Goal: Information Seeking & Learning: Understand process/instructions

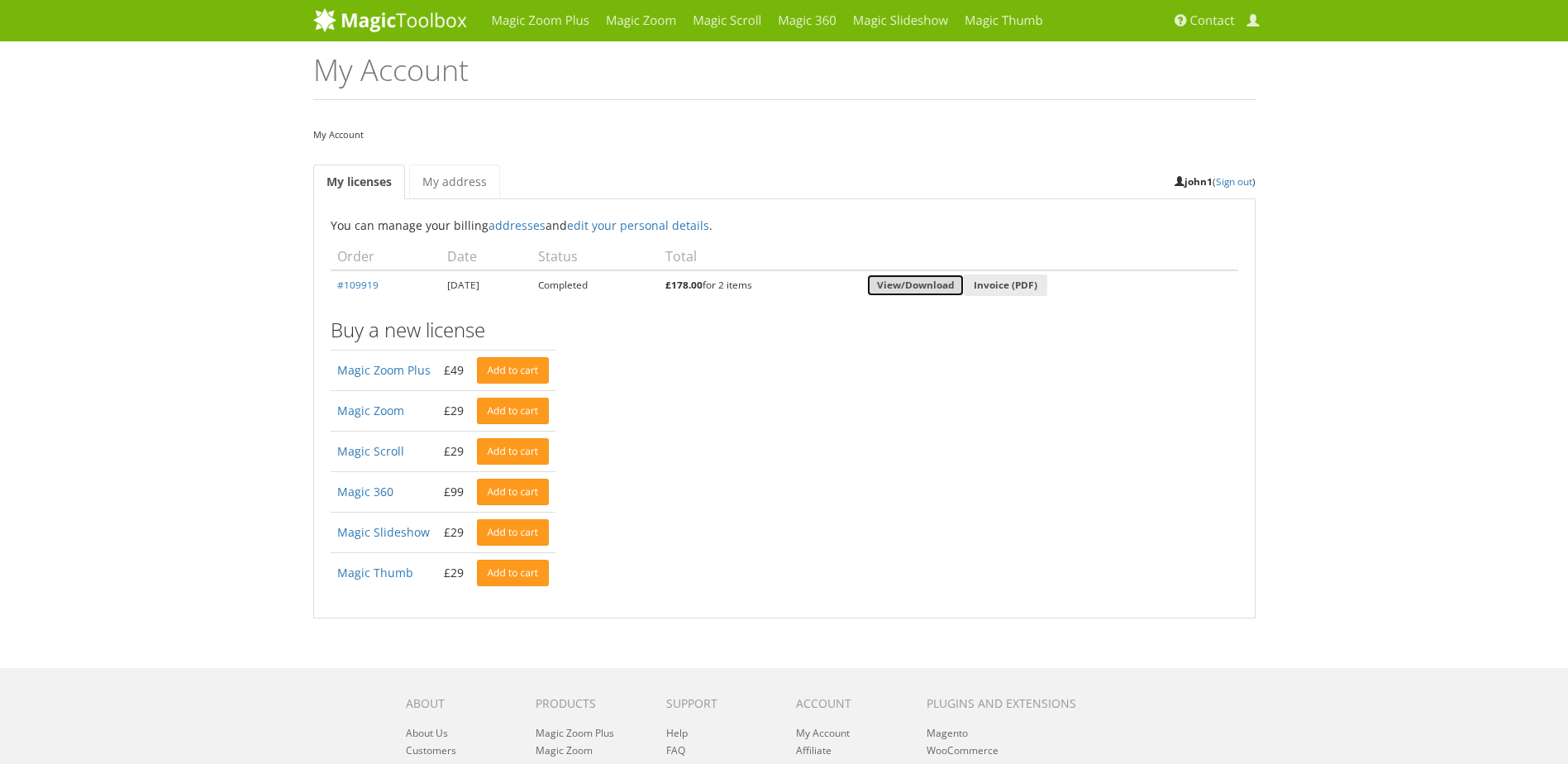
click at [927, 292] on link "View/Download" at bounding box center [916, 285] width 97 height 22
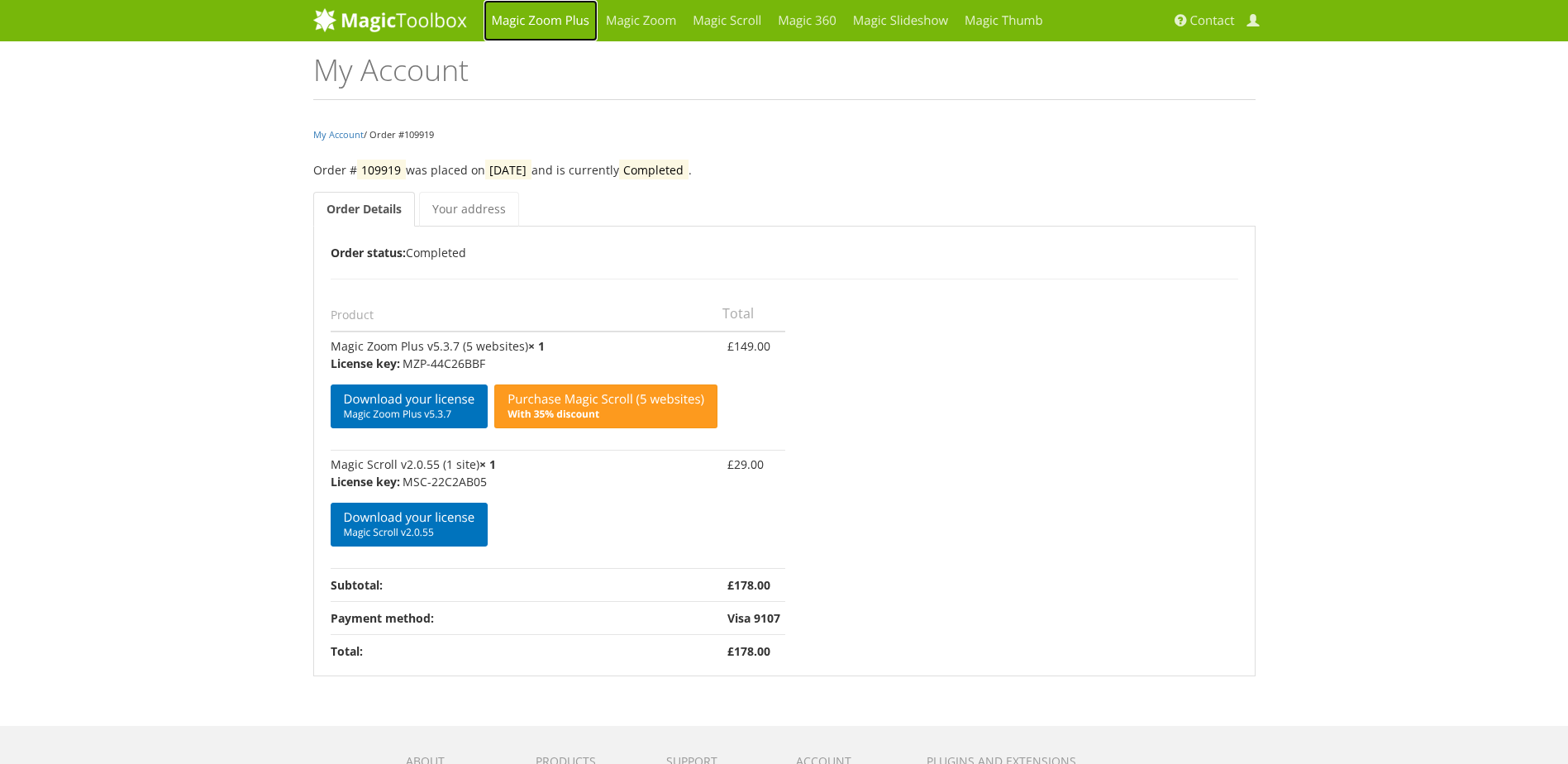
click at [546, 25] on link "Magic Zoom Plus" at bounding box center [541, 20] width 114 height 41
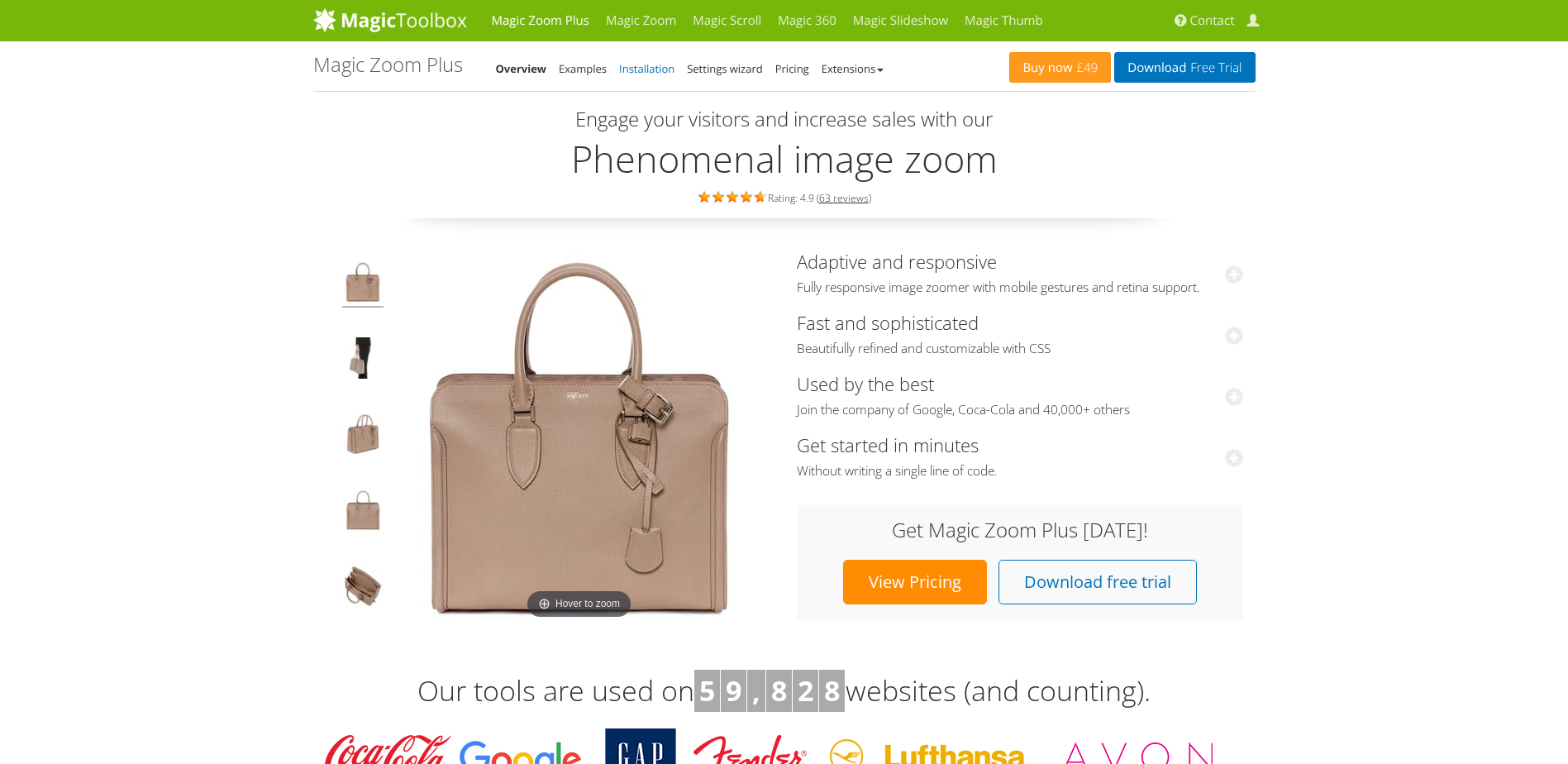
click at [644, 70] on link "Installation" at bounding box center [646, 69] width 55 height 15
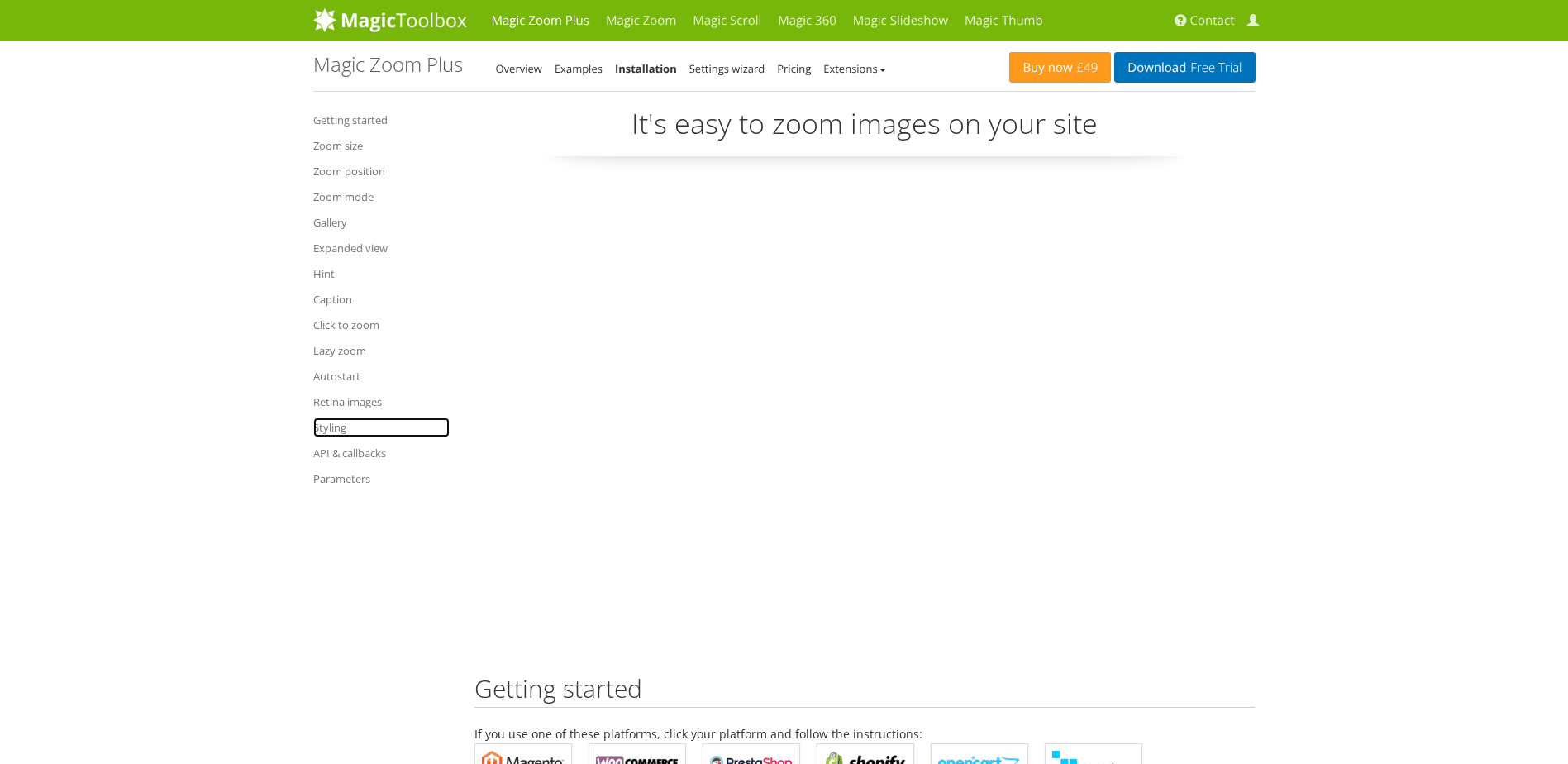
click at [331, 431] on link "Styling" at bounding box center [381, 427] width 136 height 20
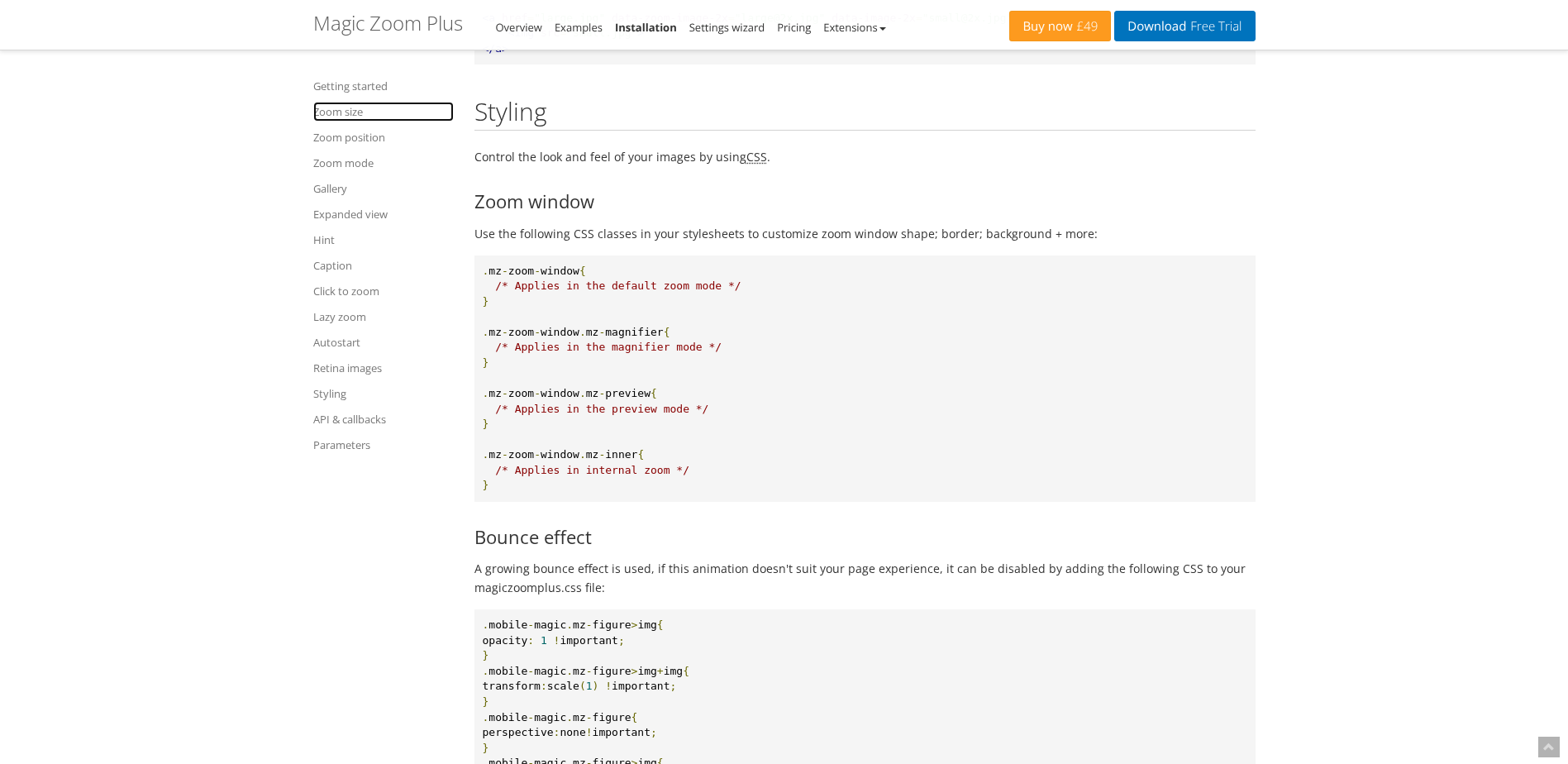
click at [332, 114] on link "Zoom size" at bounding box center [384, 111] width 141 height 20
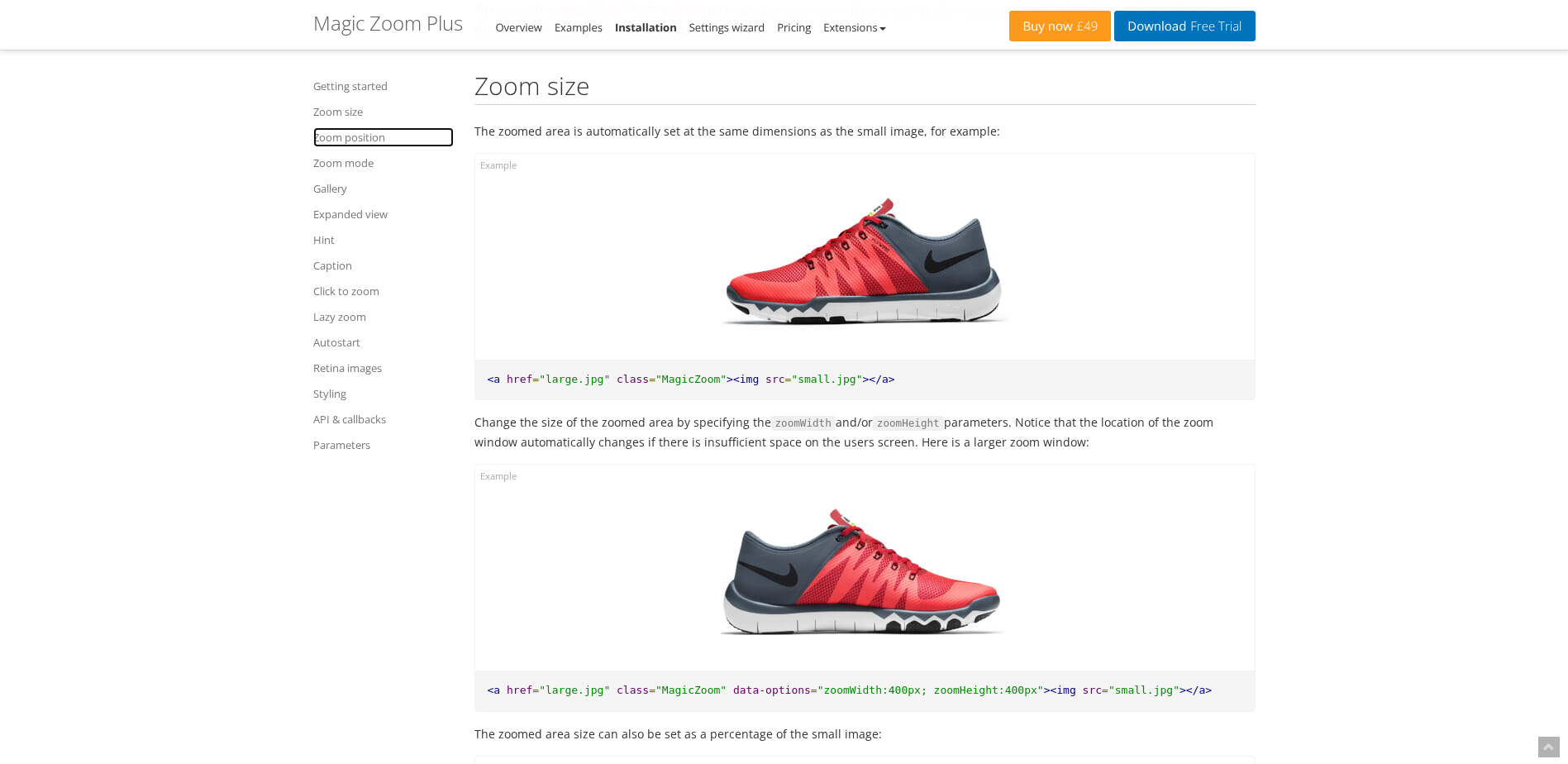
click at [333, 138] on link "Zoom position" at bounding box center [384, 137] width 141 height 20
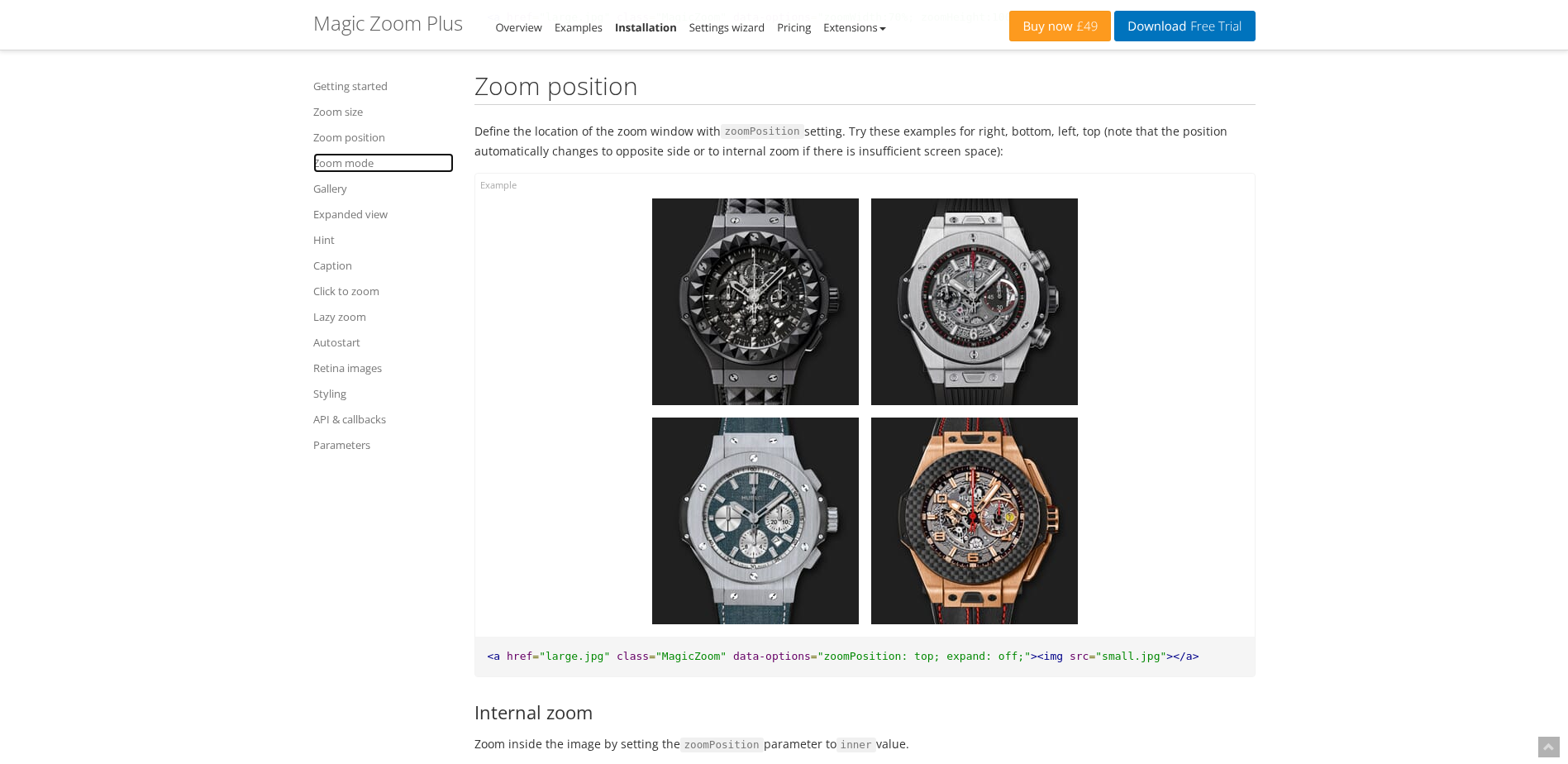
click at [332, 163] on link "Zoom mode" at bounding box center [384, 163] width 141 height 20
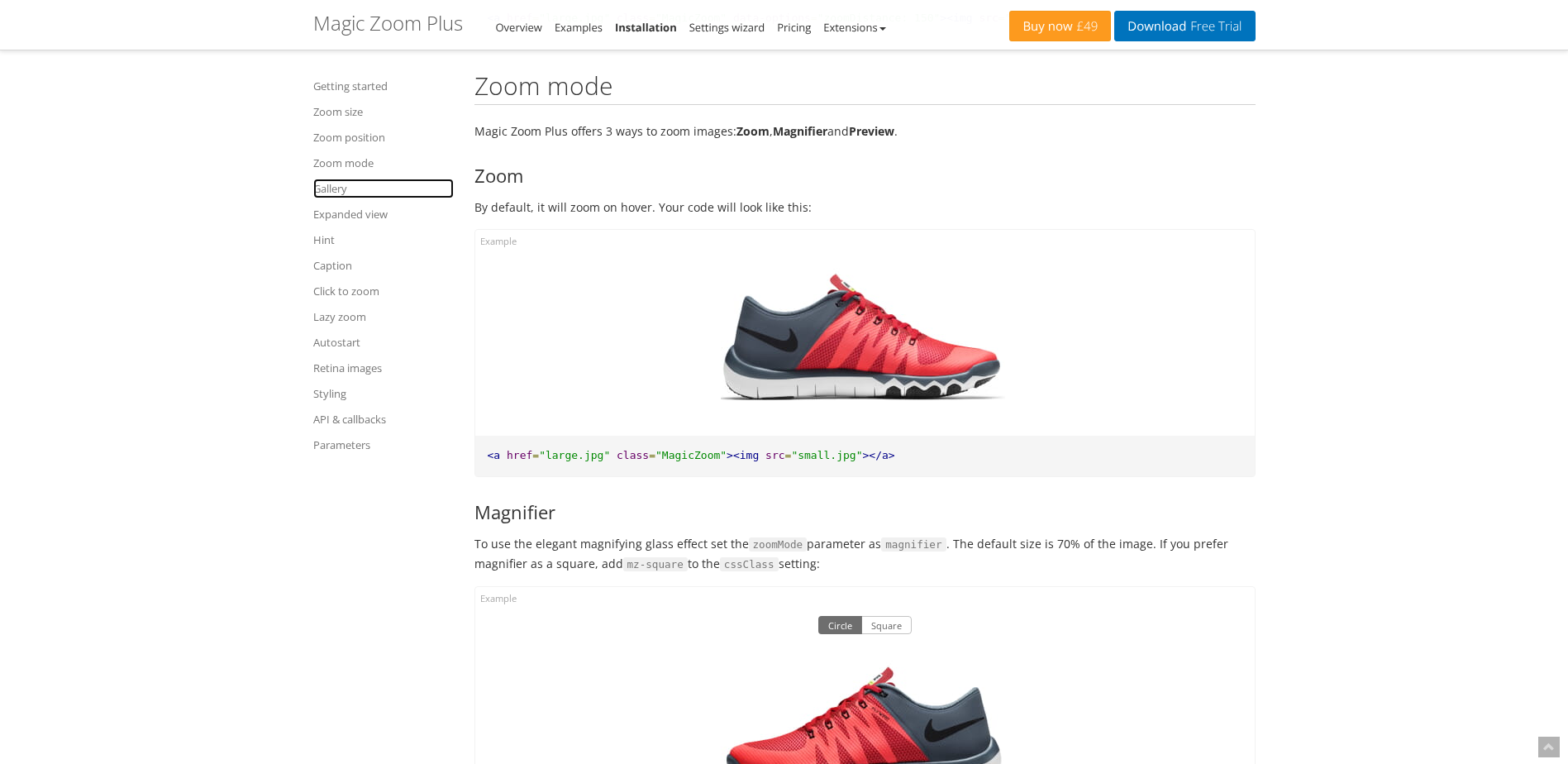
click at [326, 191] on link "Gallery" at bounding box center [384, 189] width 141 height 20
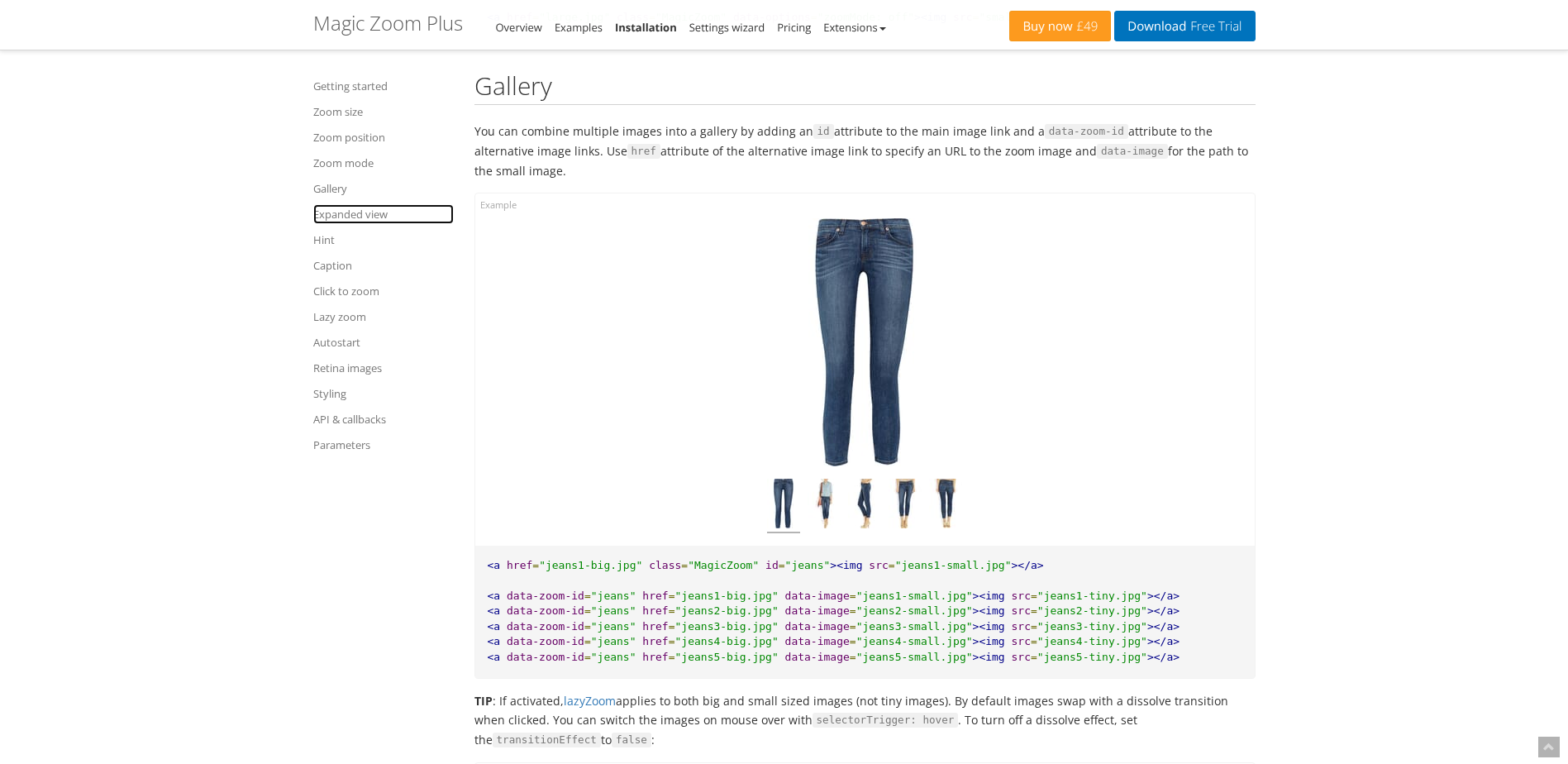
click at [335, 216] on link "Expanded view" at bounding box center [384, 213] width 141 height 20
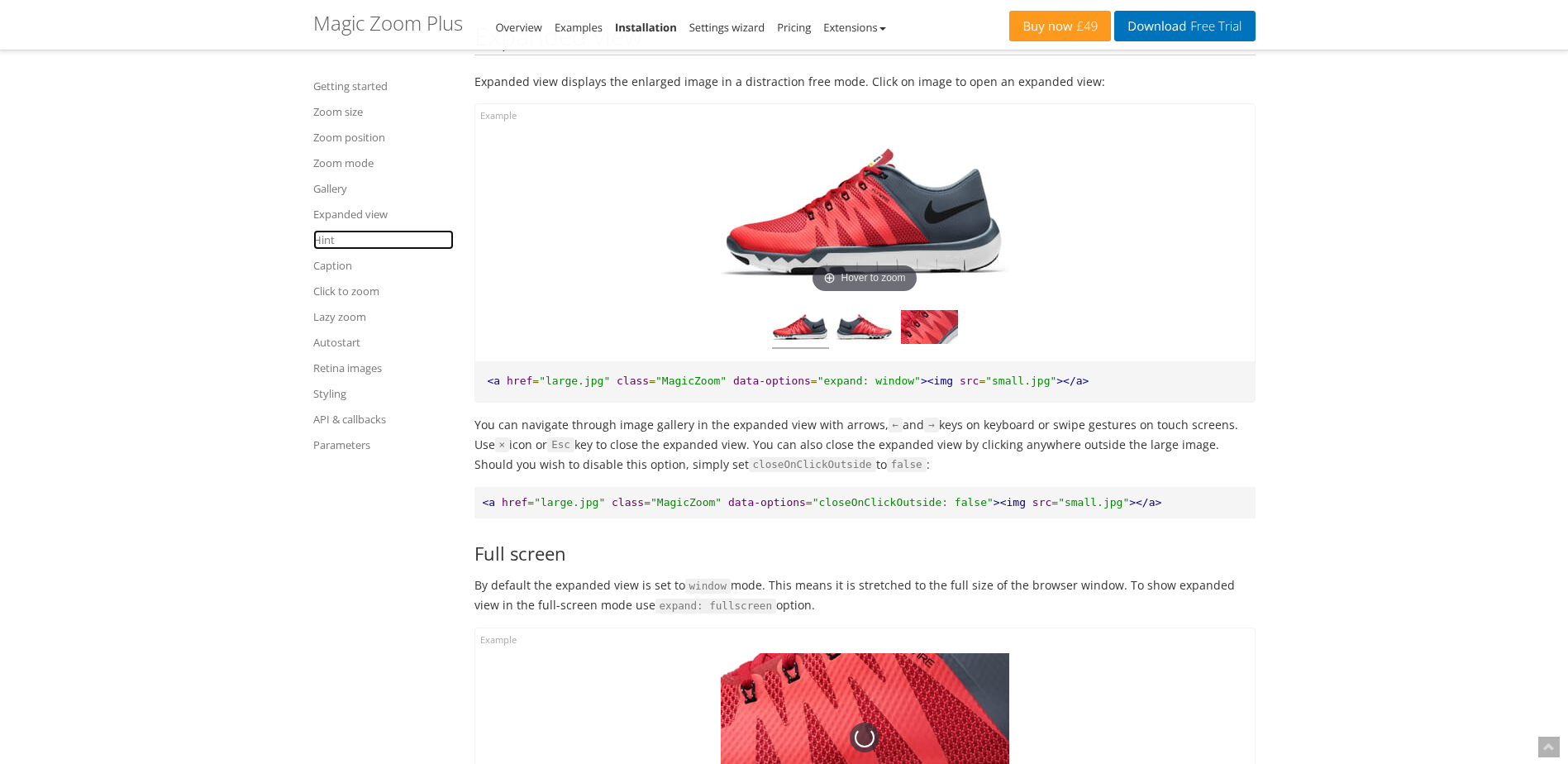
click at [331, 243] on link "Hint" at bounding box center [384, 239] width 141 height 20
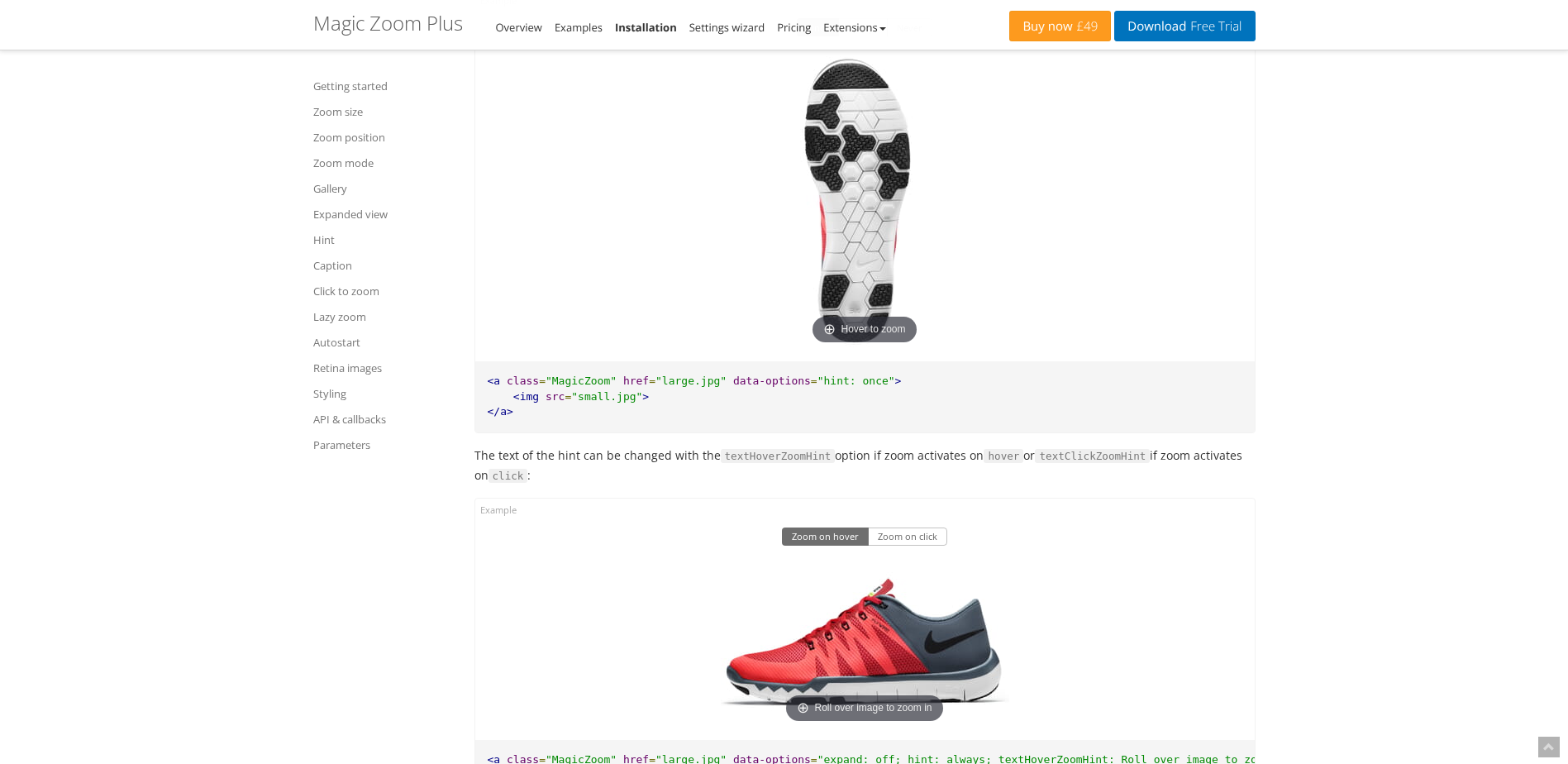
scroll to position [12938, 0]
click at [324, 237] on link "Hint" at bounding box center [384, 239] width 141 height 20
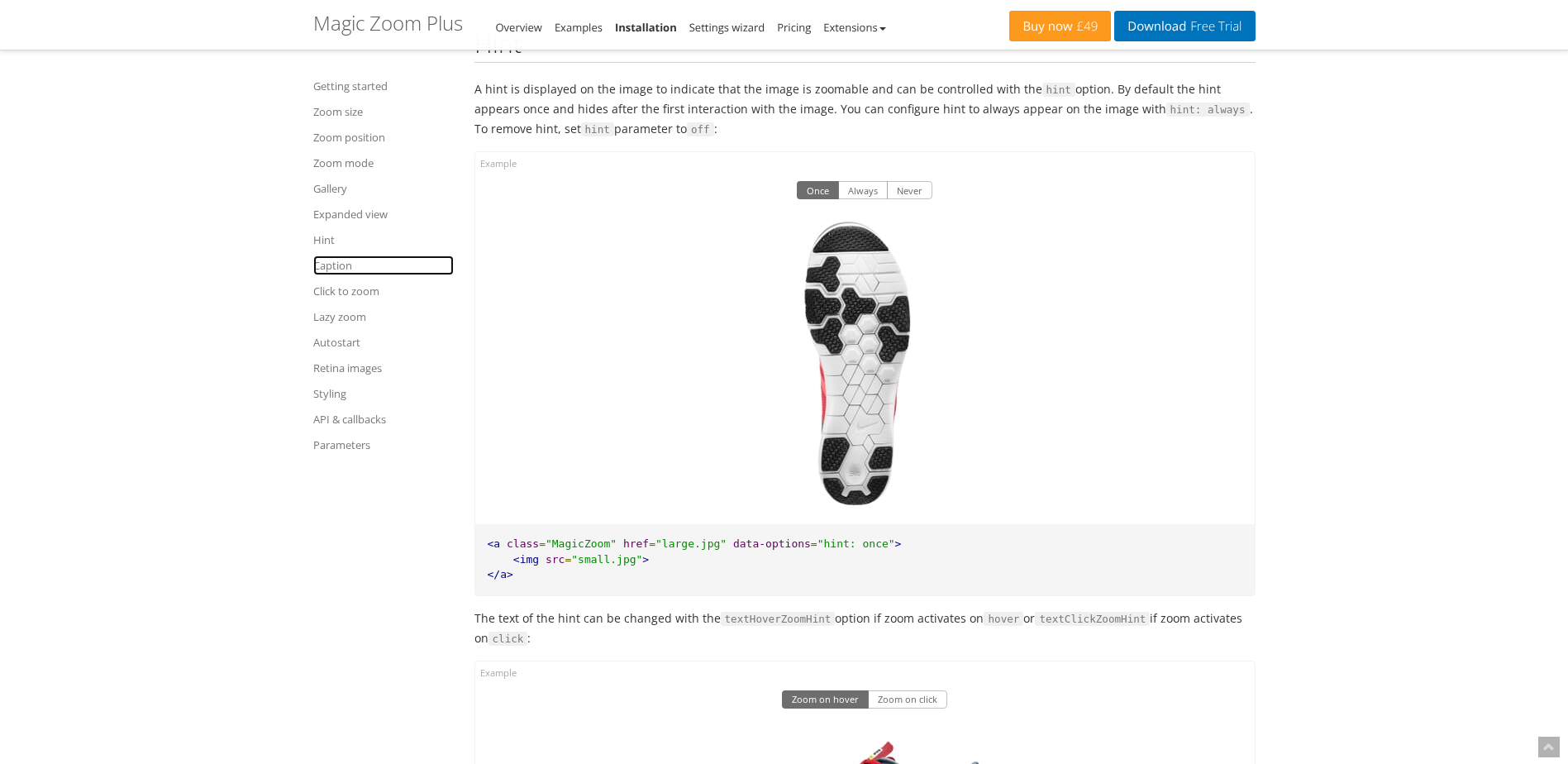
click at [321, 263] on link "Caption" at bounding box center [384, 265] width 141 height 20
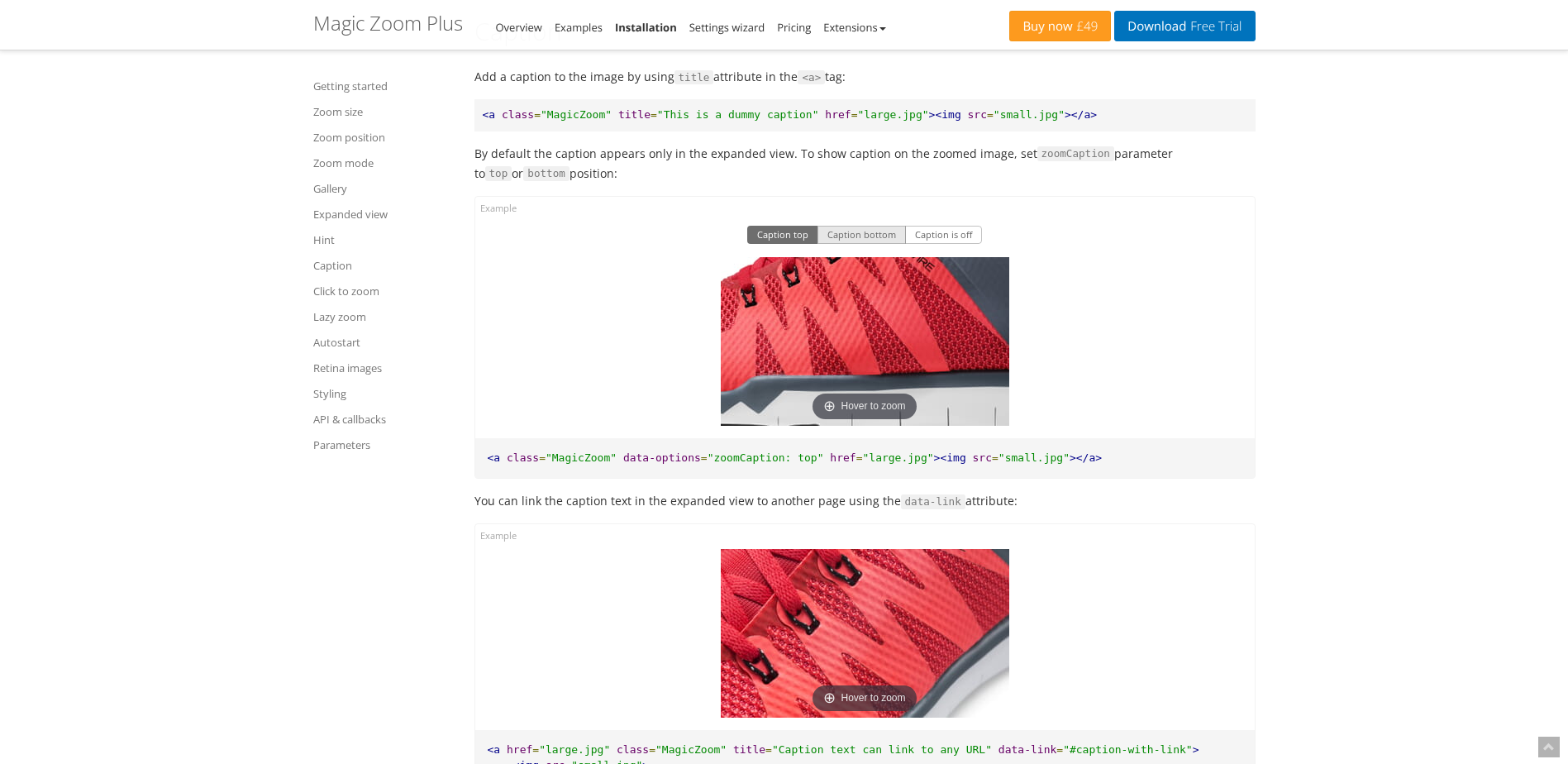
click at [834, 244] on button "Caption bottom" at bounding box center [862, 234] width 89 height 18
click at [926, 244] on button "Caption is off" at bounding box center [943, 234] width 77 height 18
click at [844, 244] on button "Caption bottom" at bounding box center [862, 234] width 89 height 18
click at [778, 244] on button "Caption top" at bounding box center [783, 234] width 71 height 18
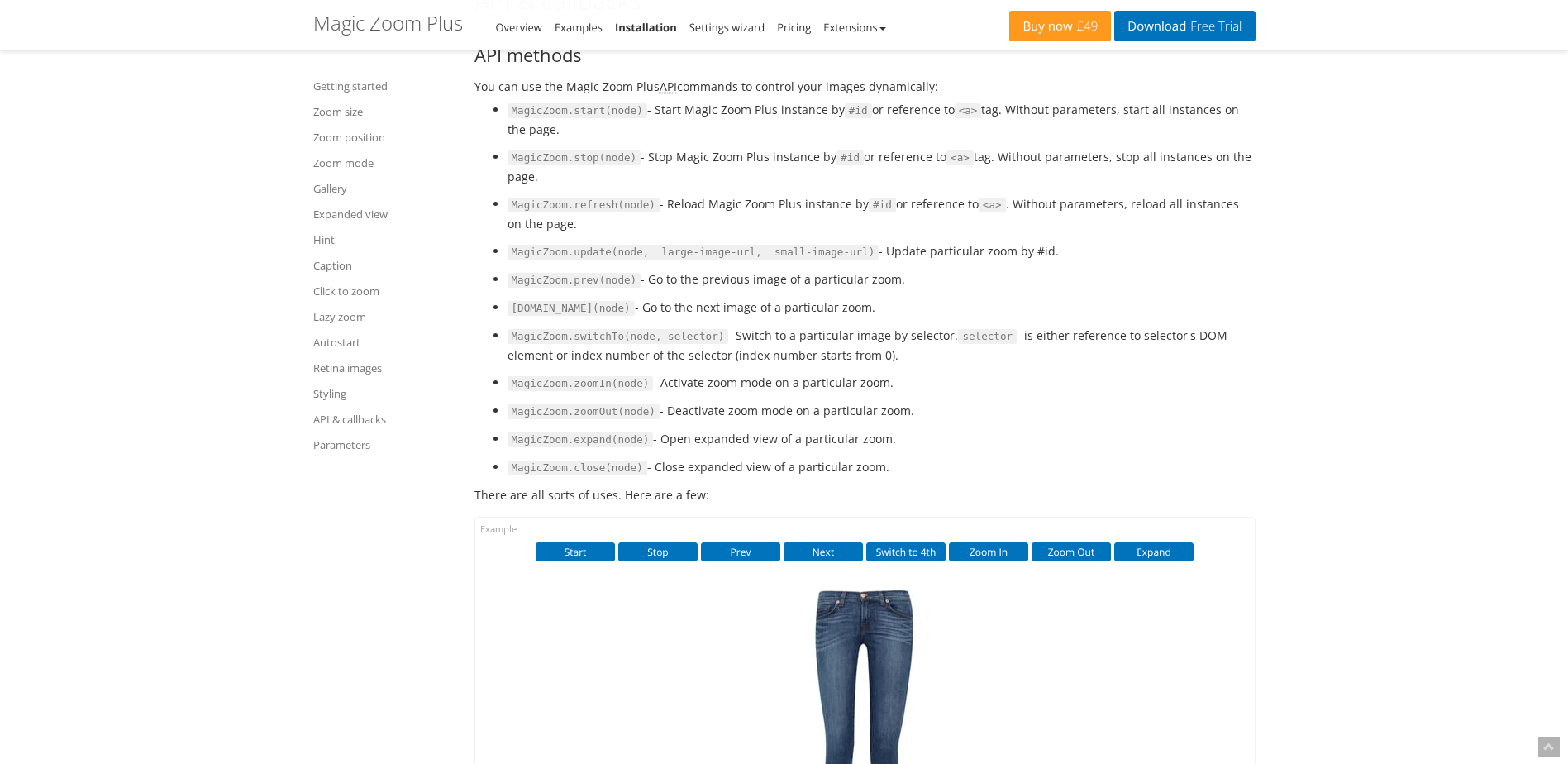
scroll to position [17446, 0]
click at [727, 30] on link "Settings wizard" at bounding box center [727, 28] width 76 height 15
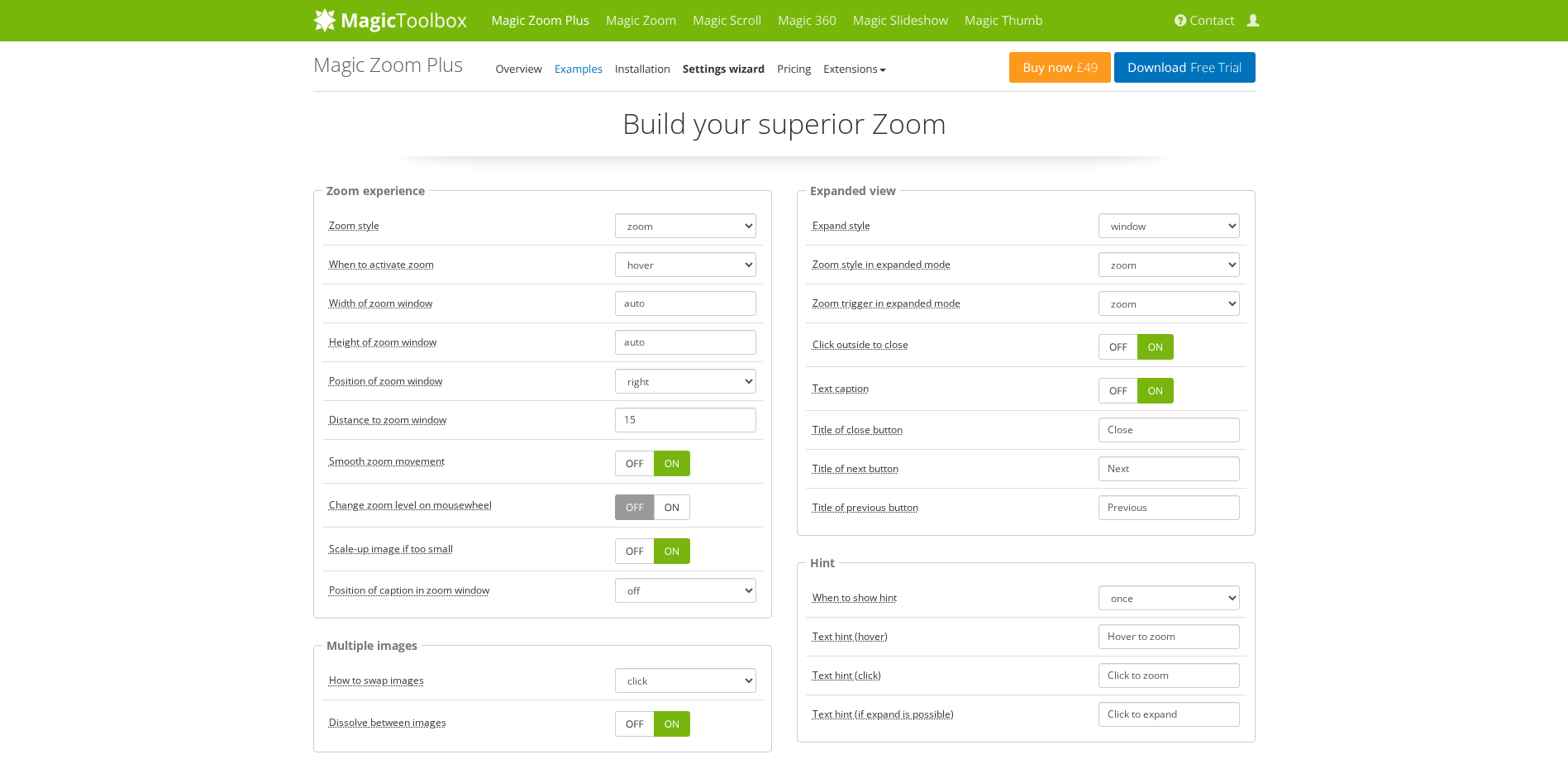
click at [566, 65] on link "Examples" at bounding box center [579, 69] width 48 height 15
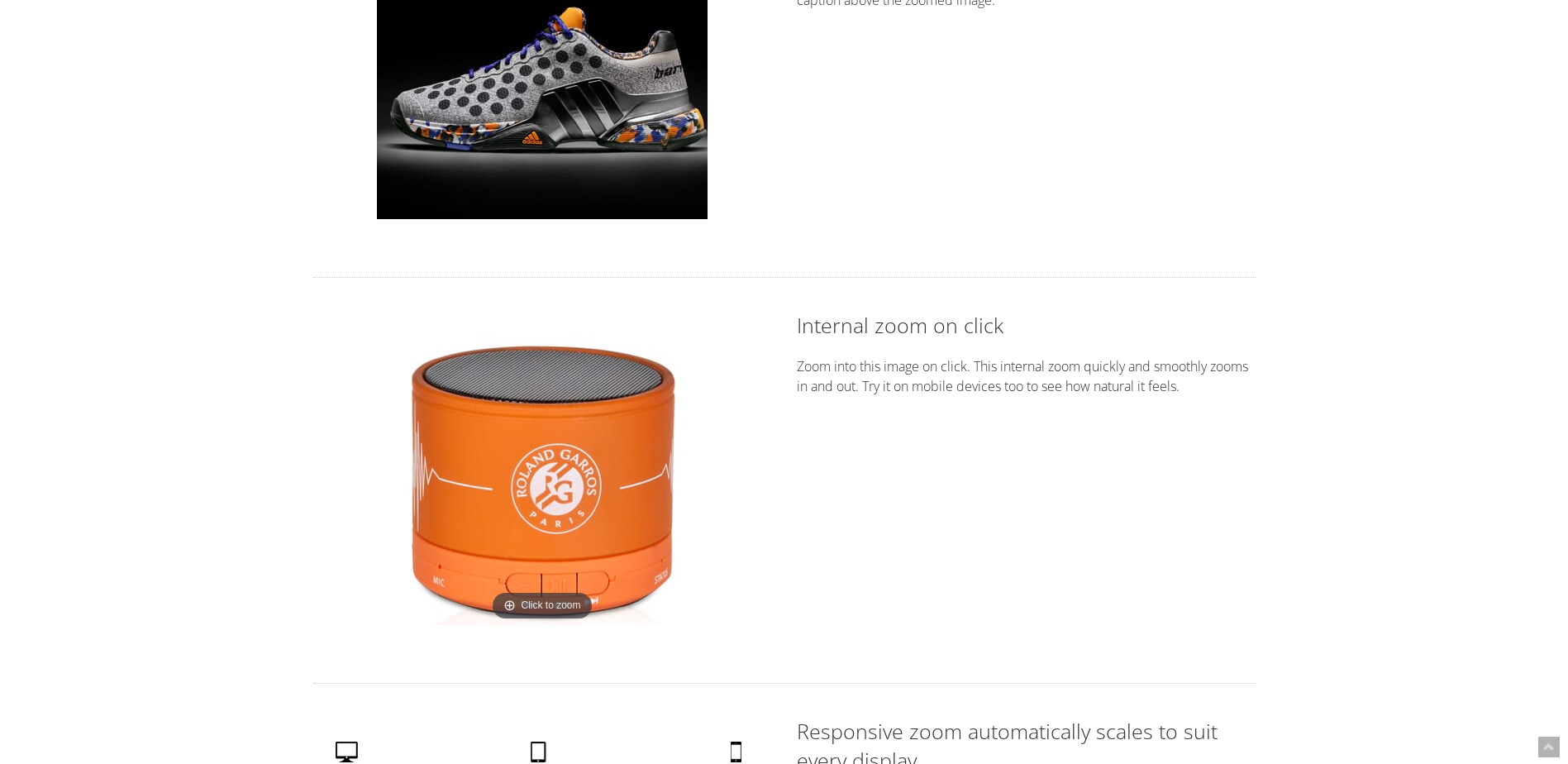
scroll to position [2231, 0]
click at [546, 428] on img at bounding box center [543, 480] width 289 height 290
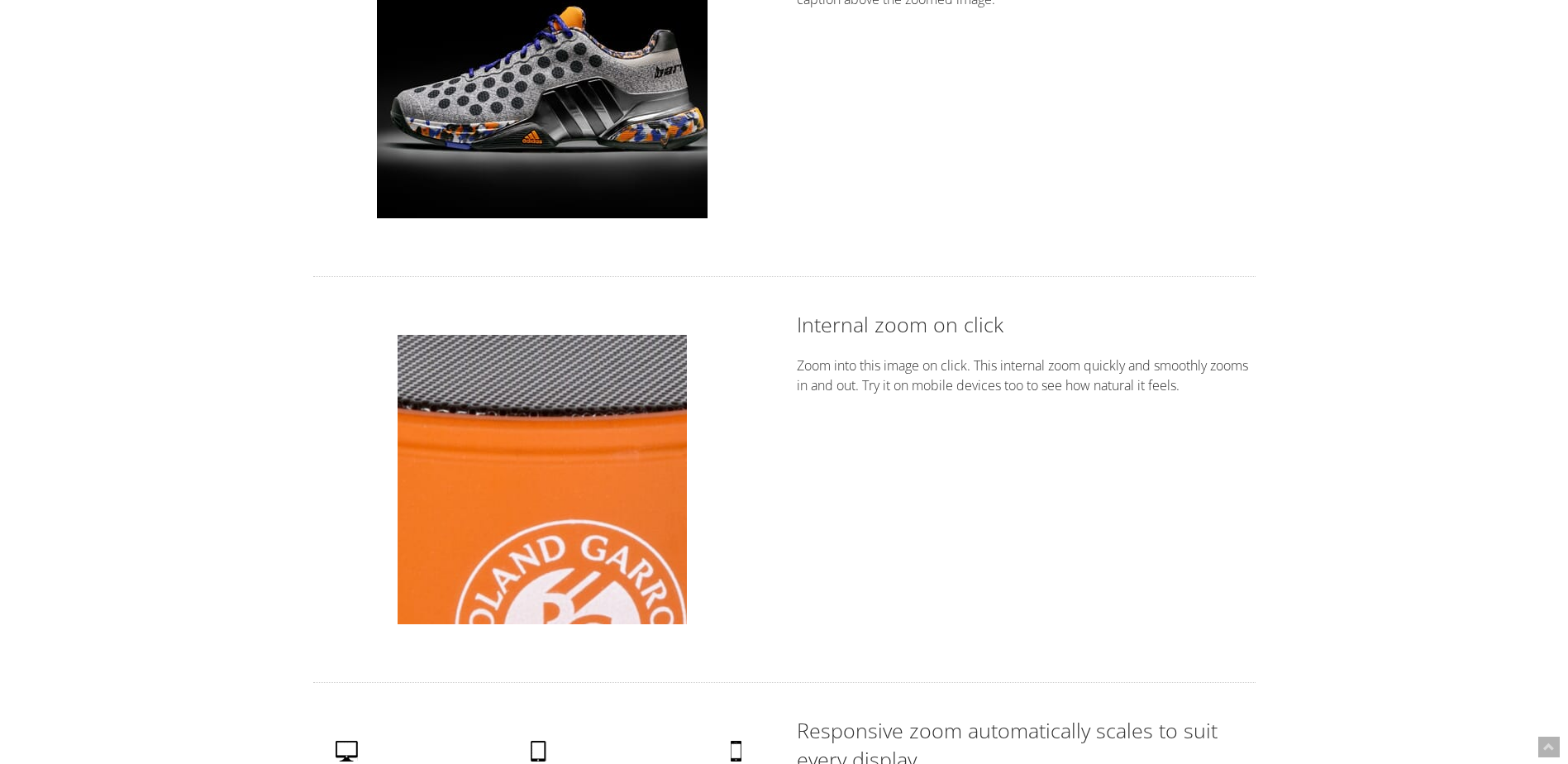
click at [546, 428] on img at bounding box center [543, 480] width 289 height 290
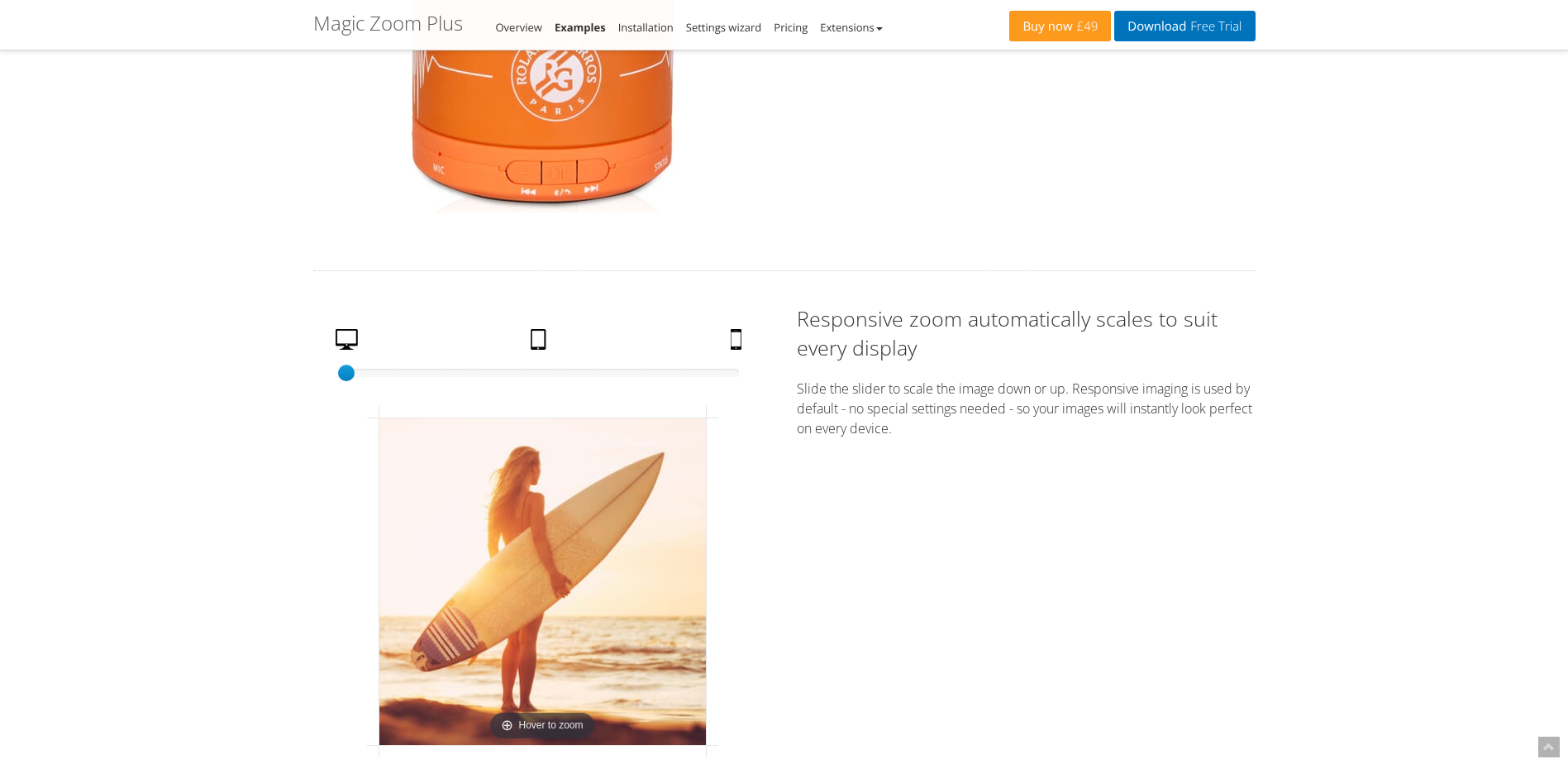
scroll to position [2644, 0]
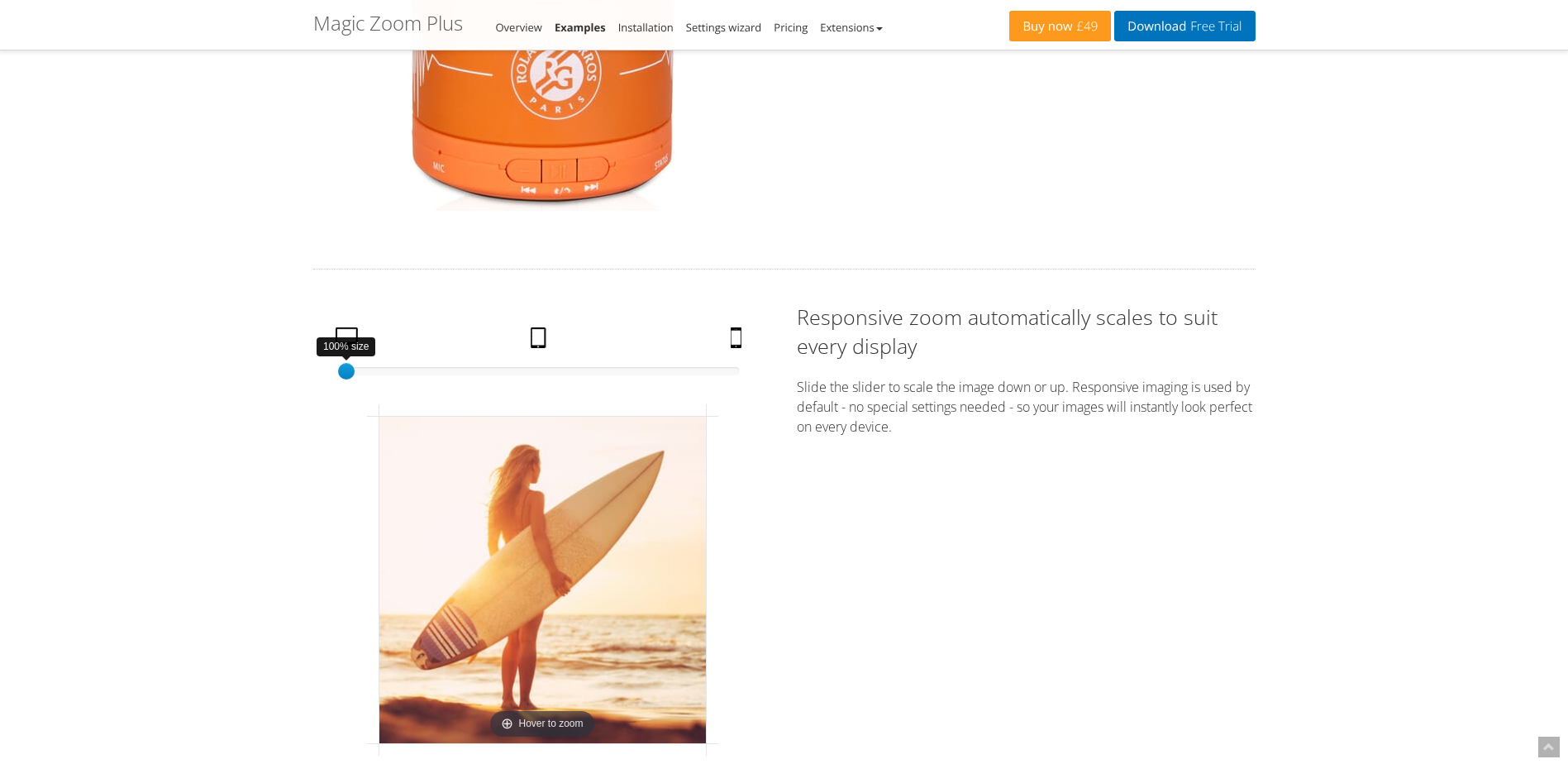
drag, startPoint x: 350, startPoint y: 372, endPoint x: 54, endPoint y: 354, distance: 296.5
click at [51, 355] on div "Magic Zoom Plus Magic Zoom Magic Scroll Magic 360 Magic Slideshow Magic Thumb" at bounding box center [784, 748] width 1568 height 6786
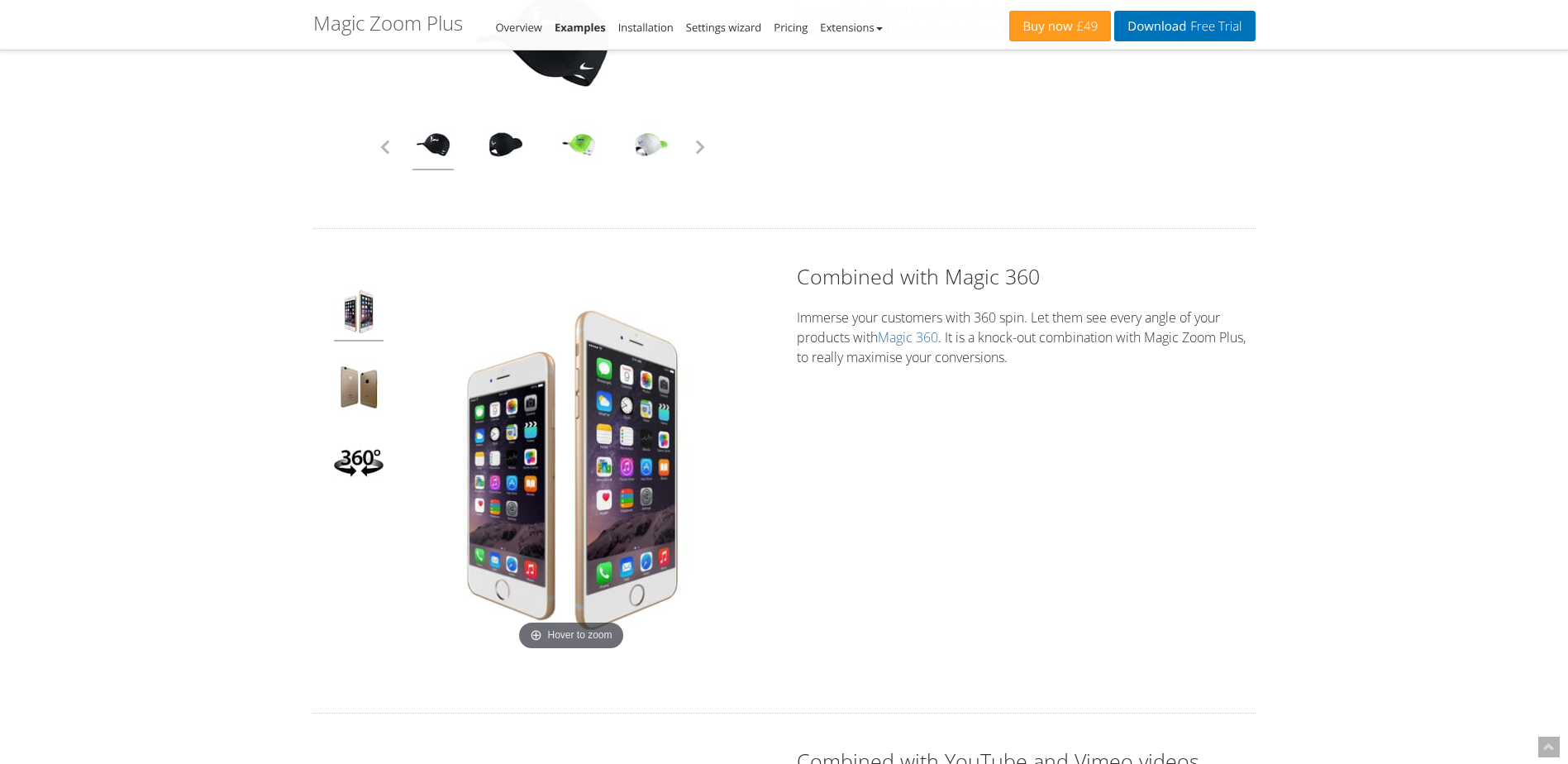
scroll to position [4297, 0]
click at [345, 460] on img at bounding box center [359, 463] width 50 height 54
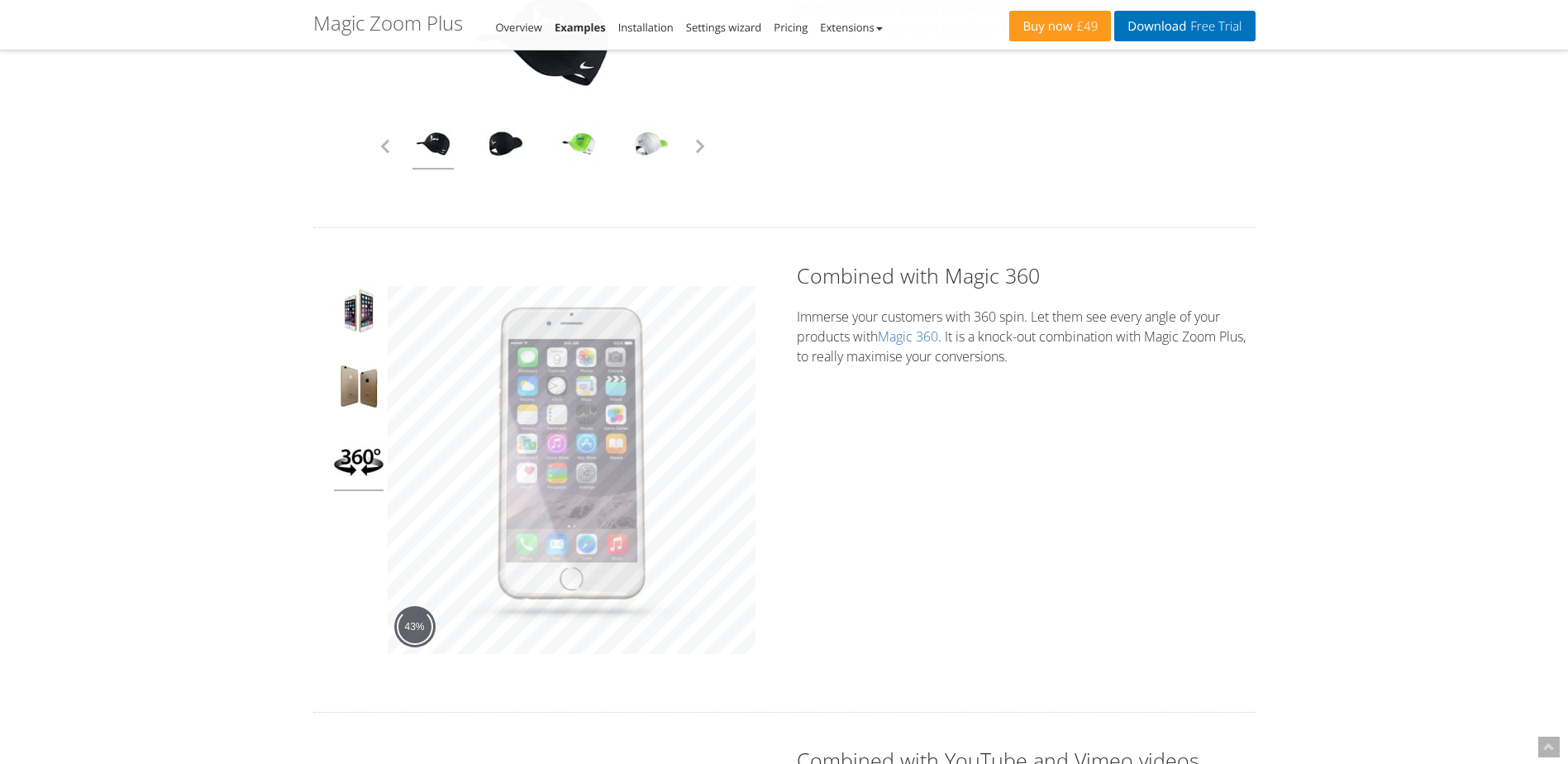
click at [345, 460] on img at bounding box center [359, 463] width 50 height 54
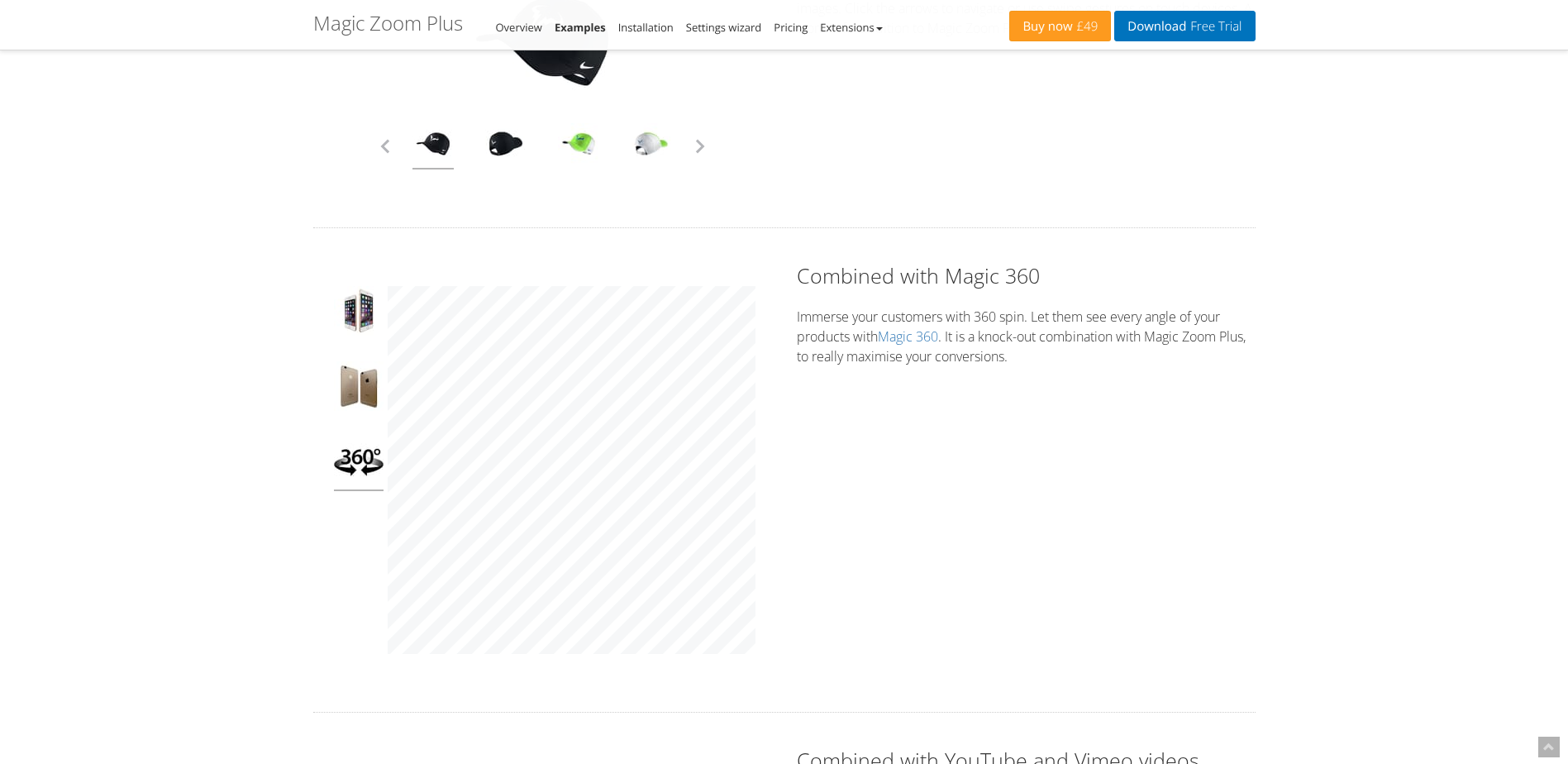
click at [359, 463] on img at bounding box center [359, 463] width 50 height 54
click at [357, 403] on img at bounding box center [359, 388] width 50 height 54
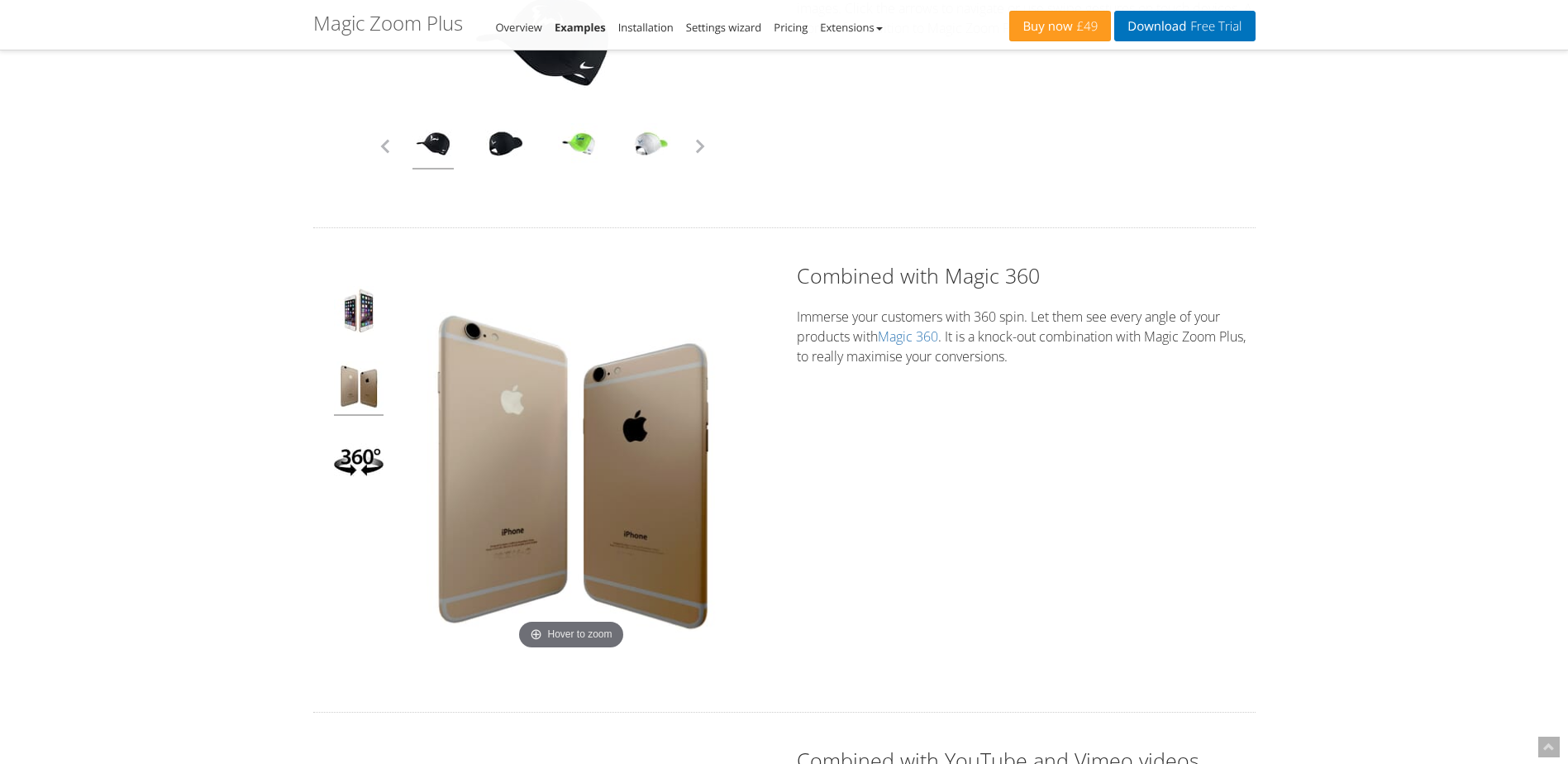
click at [357, 403] on img at bounding box center [359, 388] width 50 height 54
click at [354, 310] on img at bounding box center [359, 312] width 50 height 54
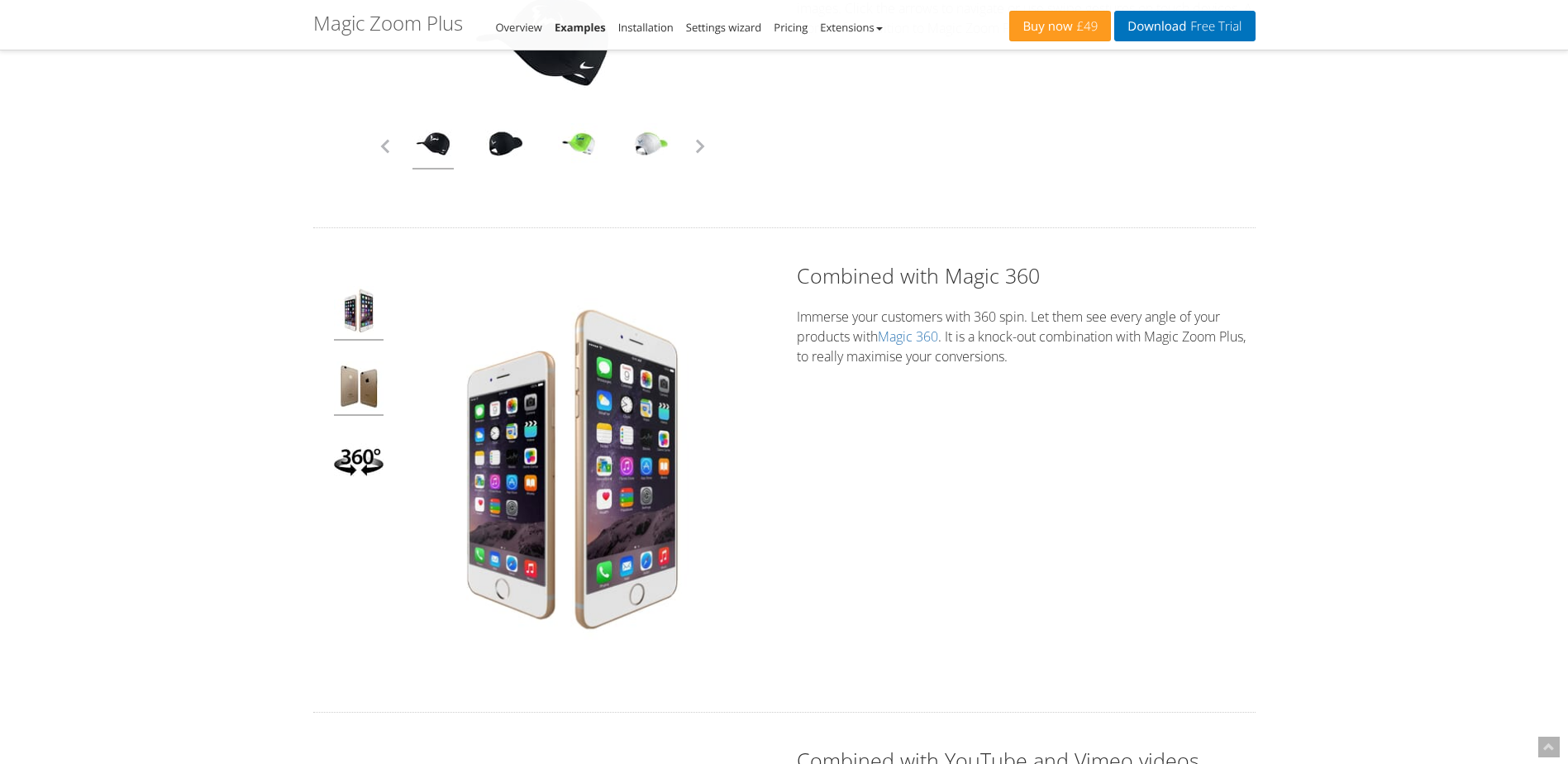
click at [359, 402] on img at bounding box center [359, 388] width 50 height 54
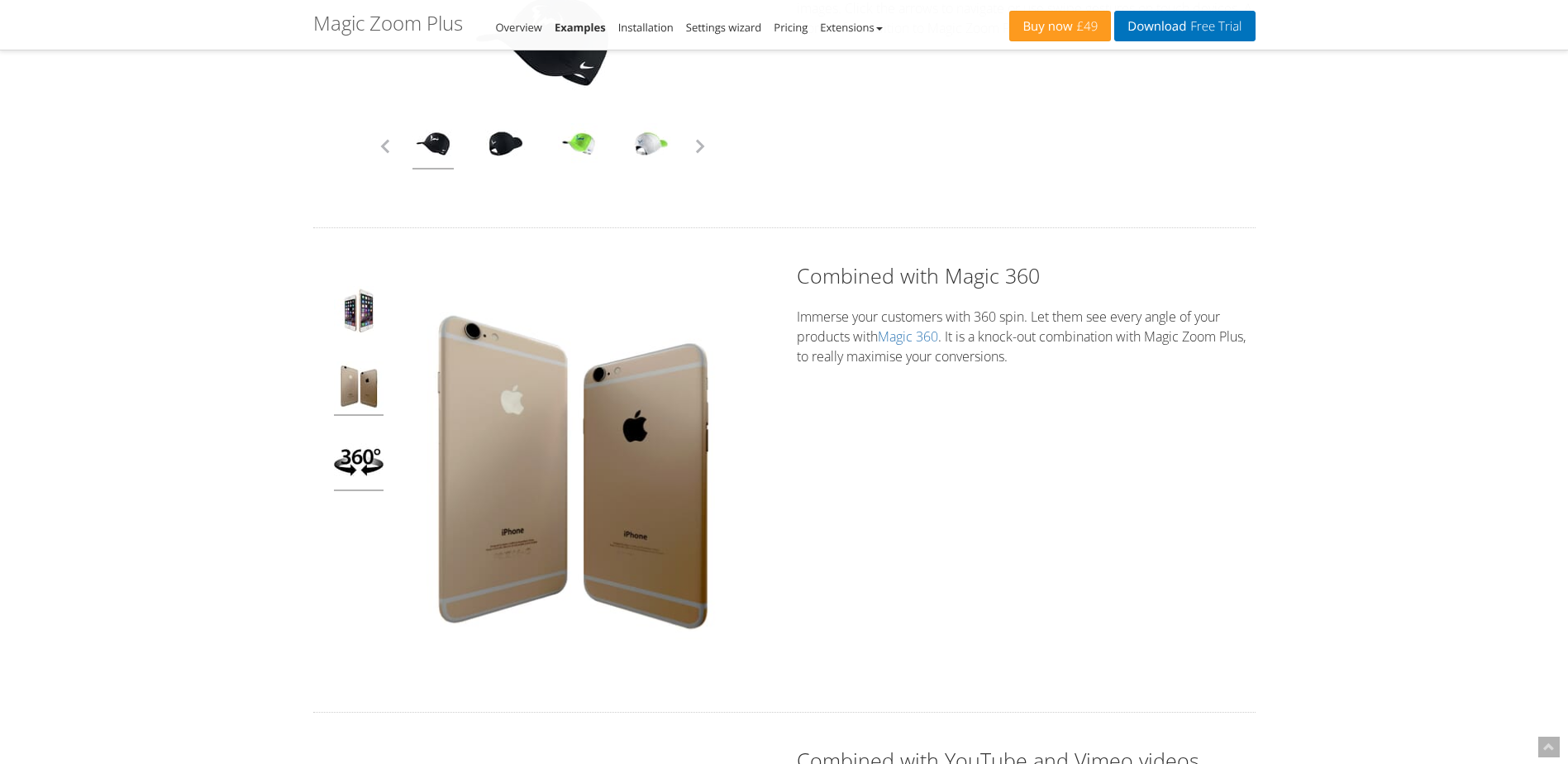
click at [361, 459] on img at bounding box center [359, 463] width 50 height 54
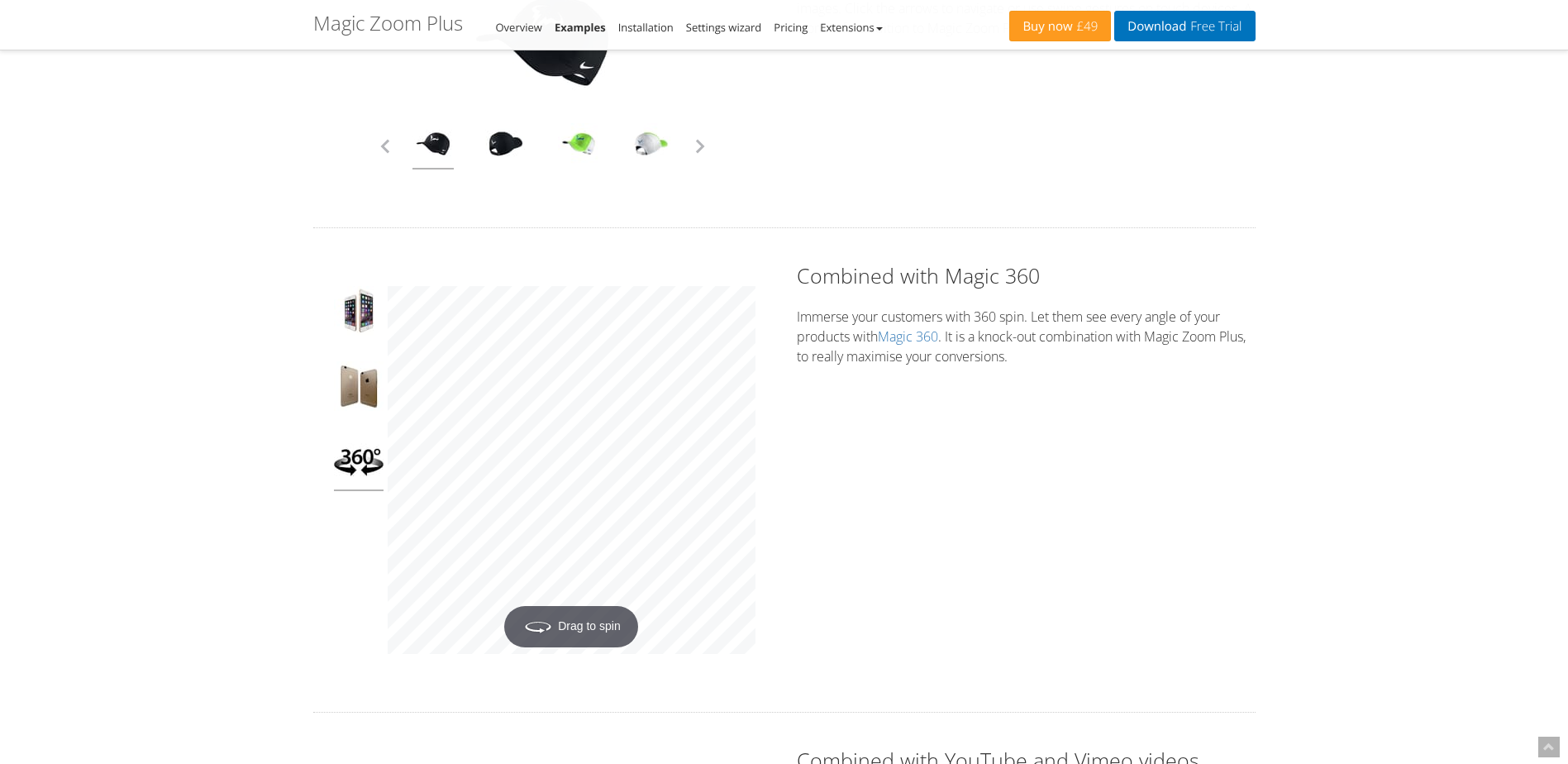
click at [345, 493] on div "Drag to spin" at bounding box center [542, 470] width 426 height 368
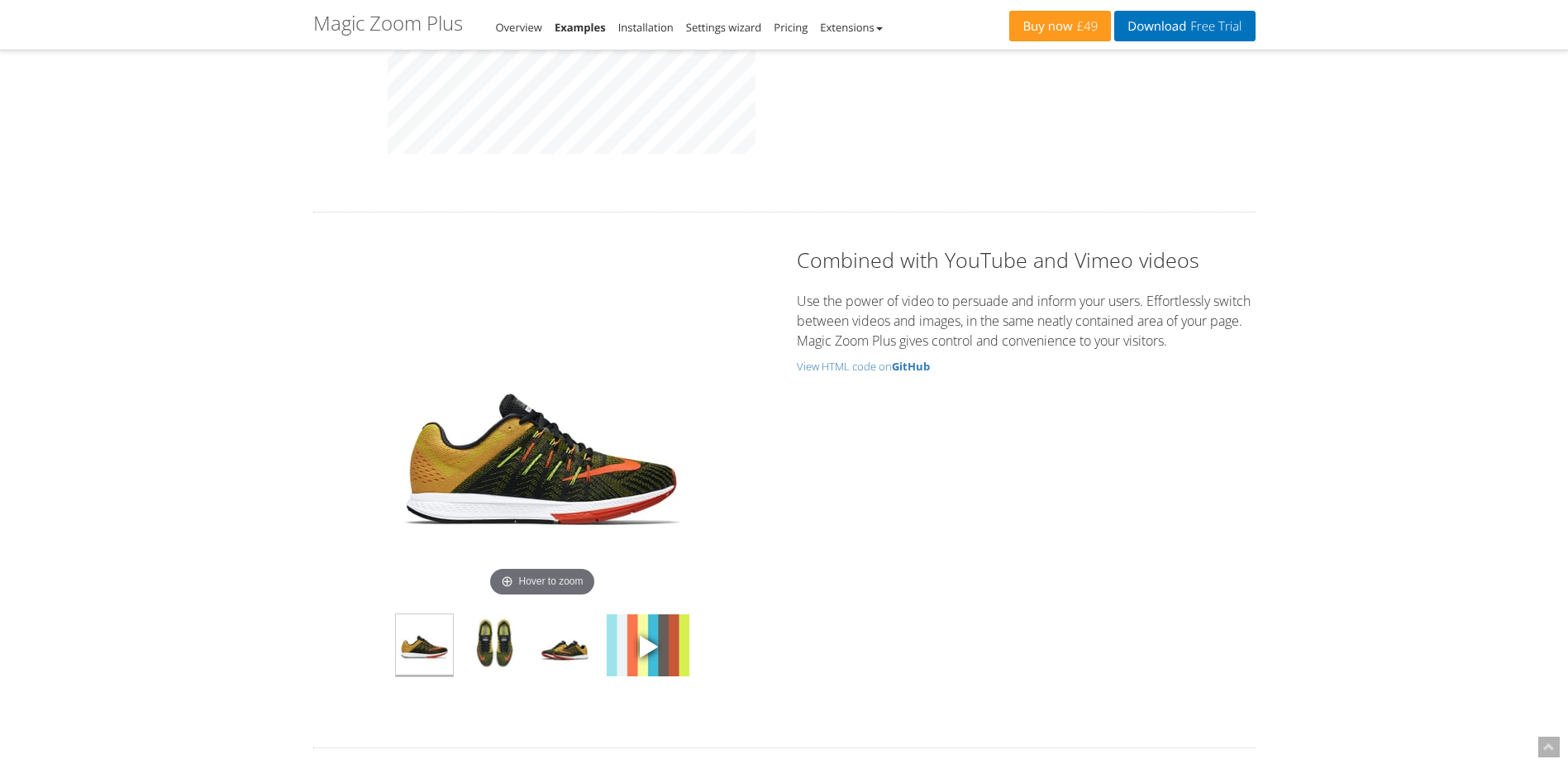
scroll to position [4798, 0]
click at [511, 645] on img at bounding box center [495, 644] width 57 height 62
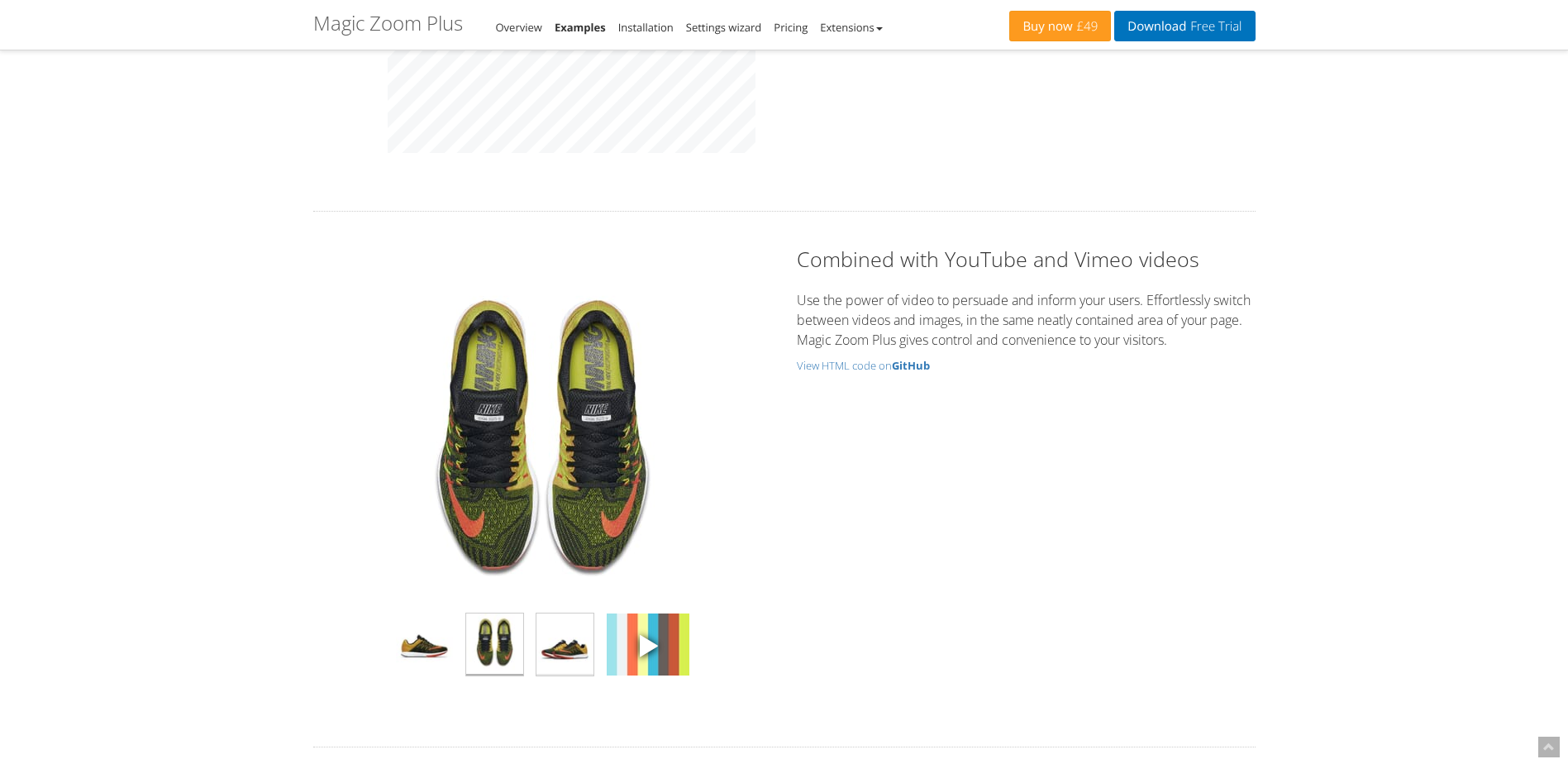
click at [574, 653] on img at bounding box center [565, 644] width 57 height 62
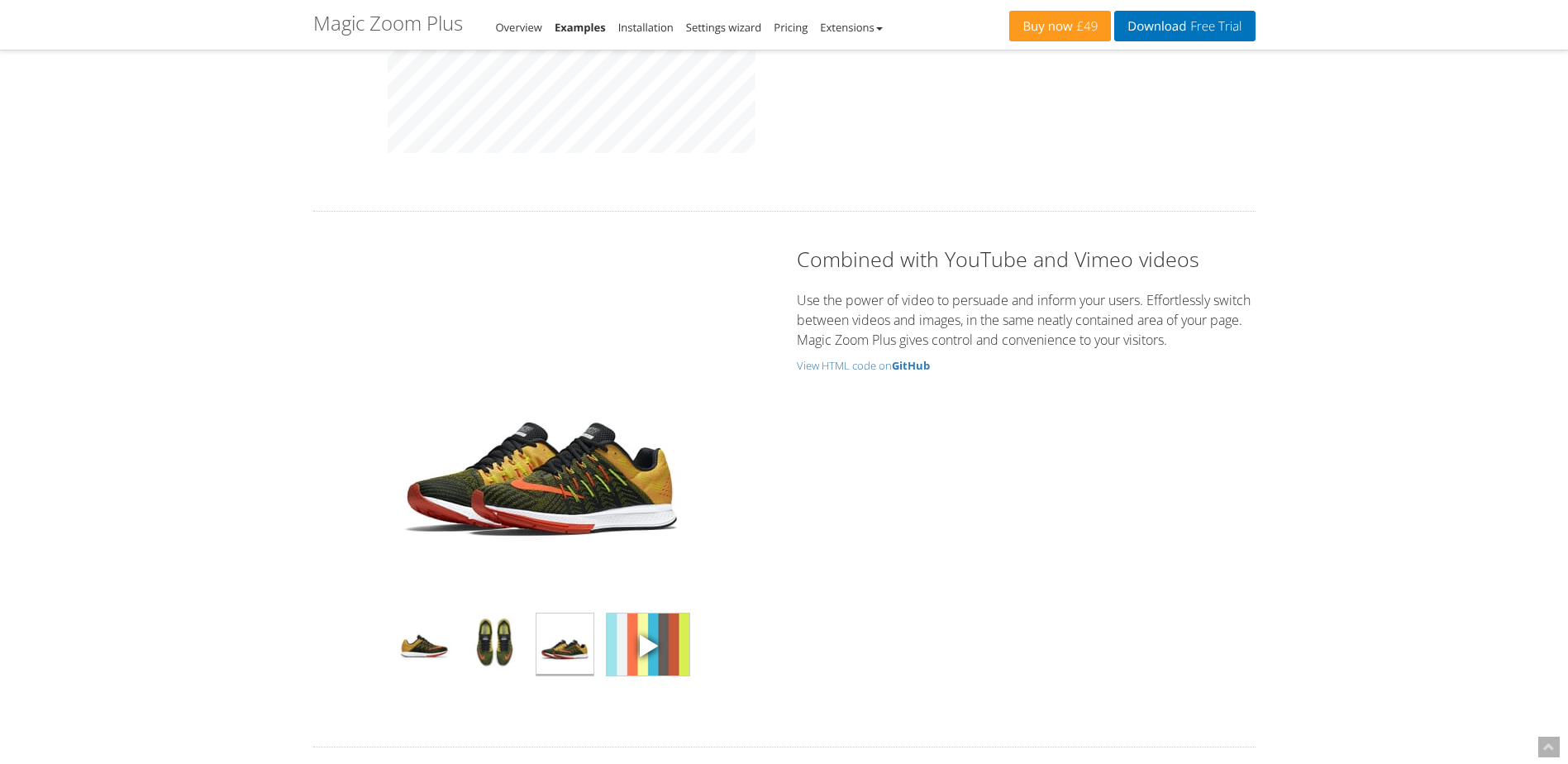
click at [657, 651] on span at bounding box center [648, 645] width 25 height 25
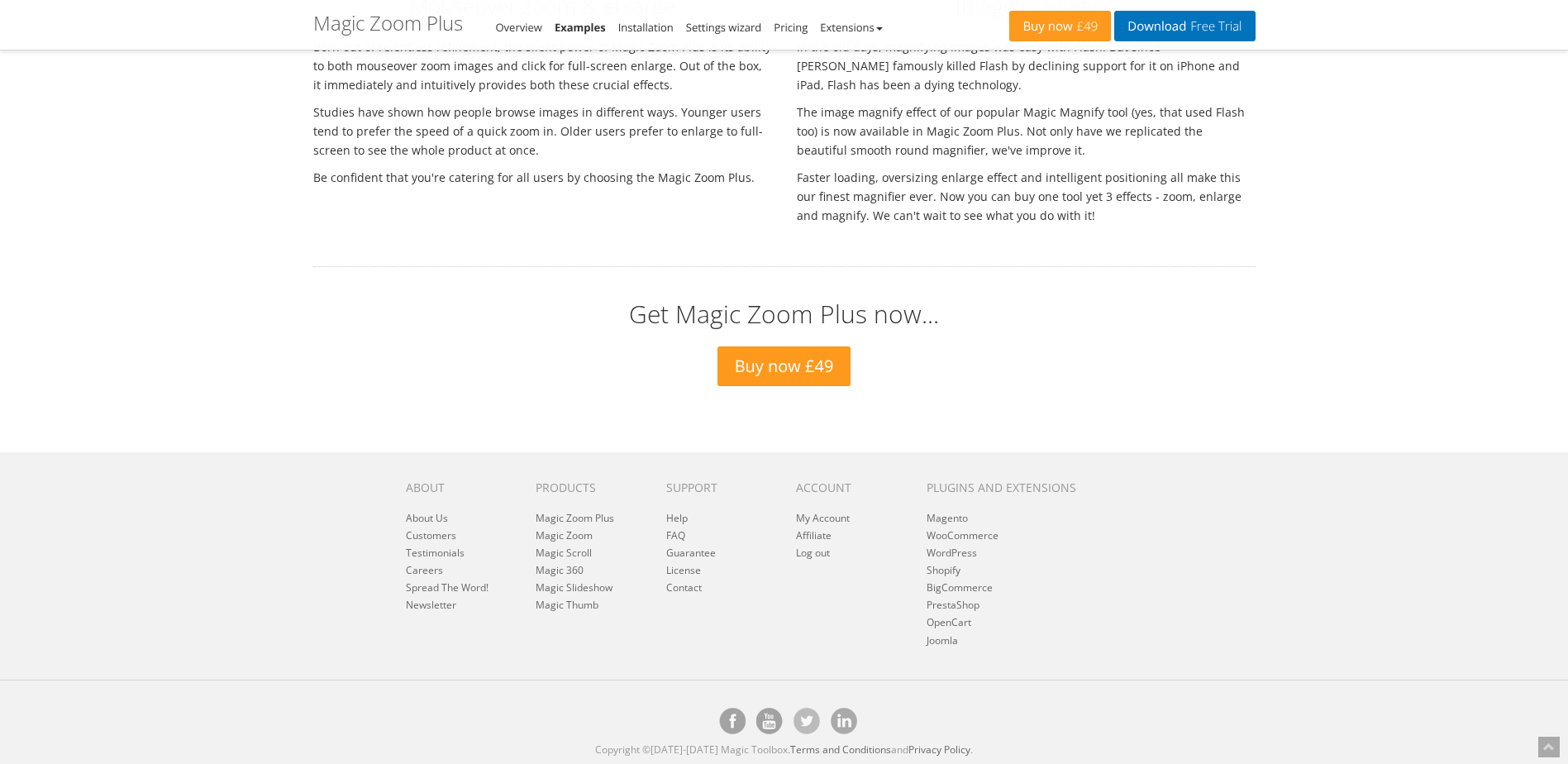
scroll to position [5955, 0]
click at [674, 518] on link "Help" at bounding box center [677, 517] width 22 height 14
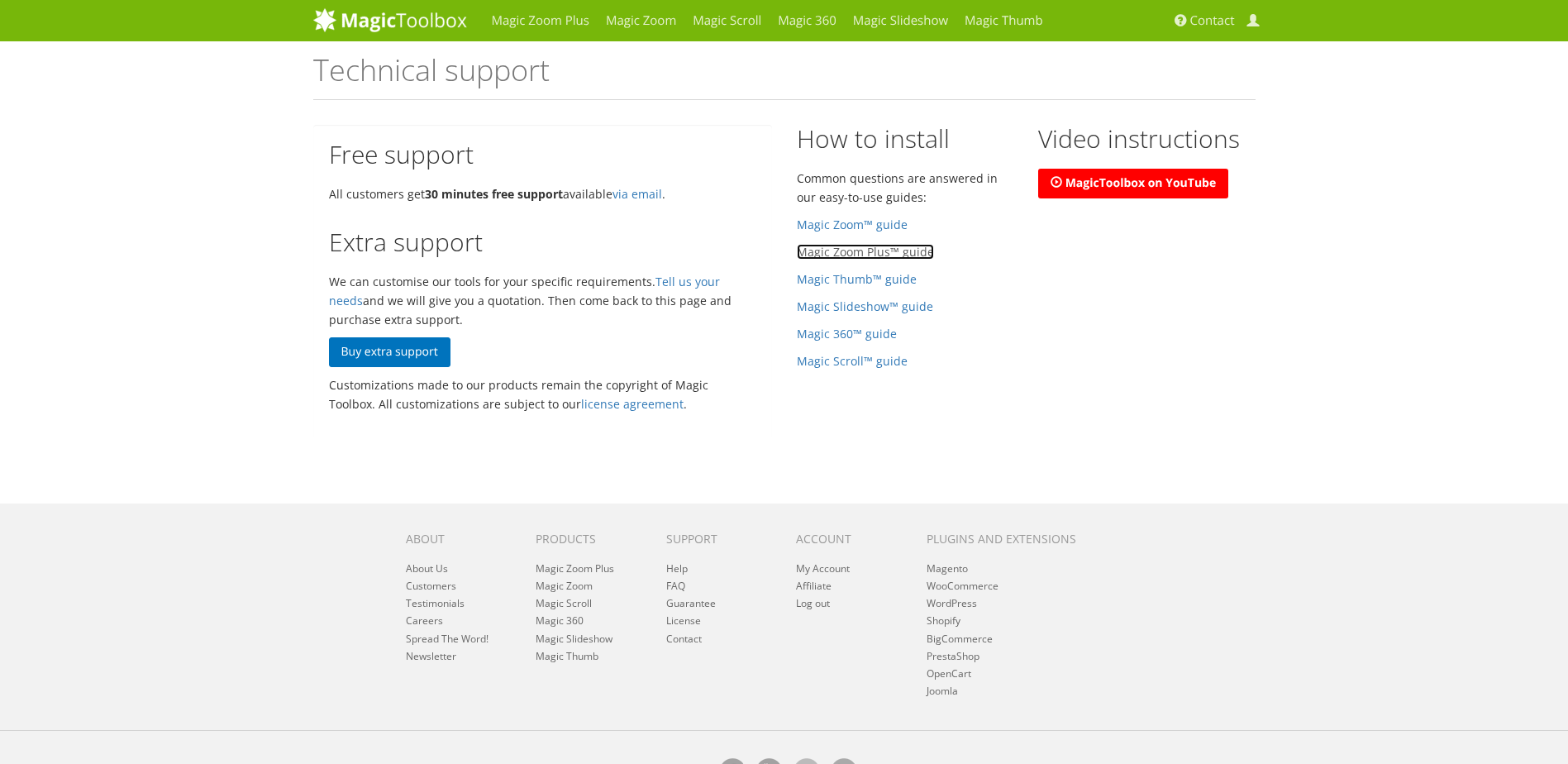
click at [858, 253] on link "Magic Zoom Plus™ guide" at bounding box center [865, 251] width 137 height 15
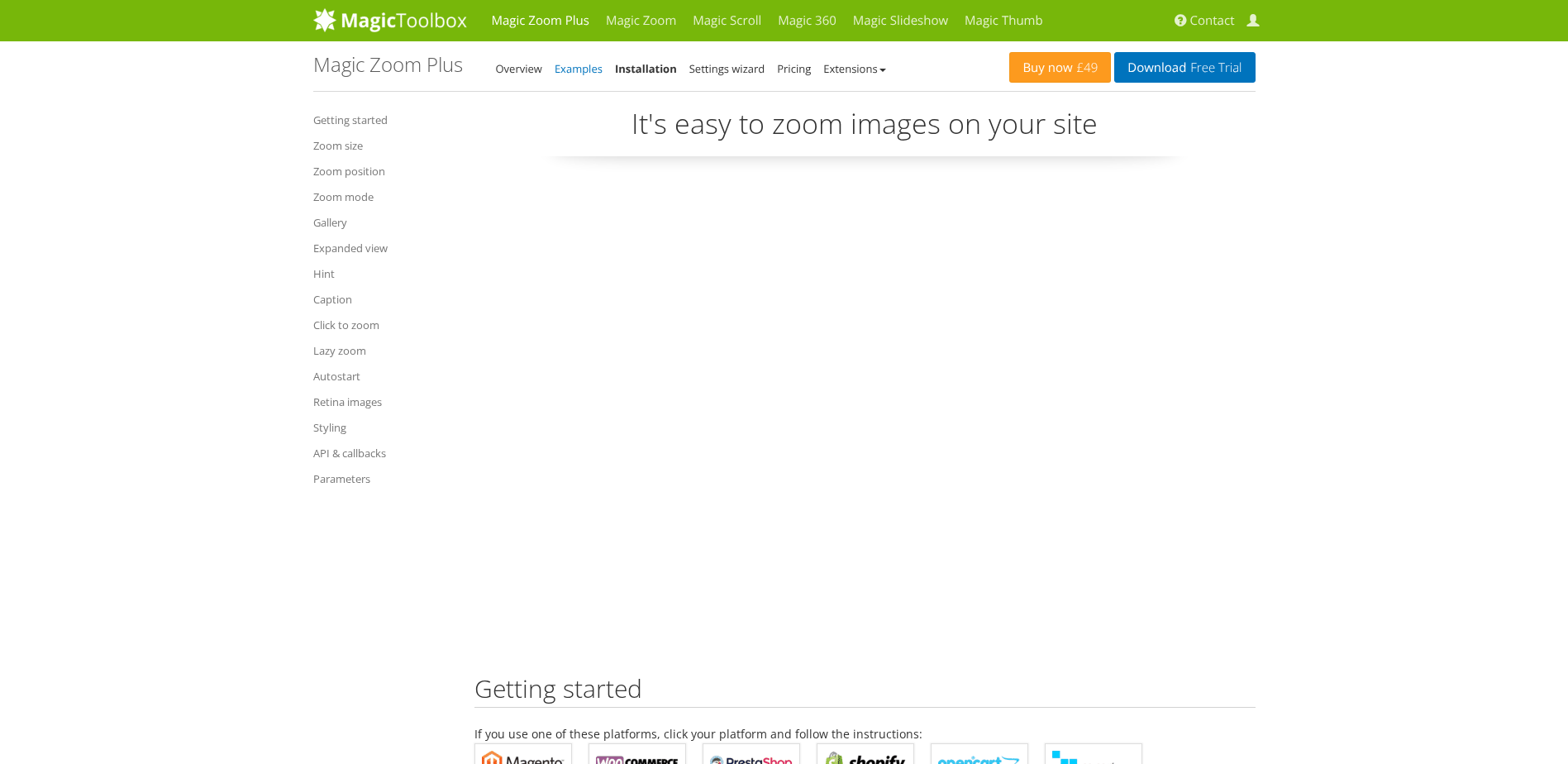
click at [580, 71] on link "Examples" at bounding box center [579, 69] width 48 height 15
click at [700, 72] on link "Settings wizard" at bounding box center [727, 69] width 76 height 15
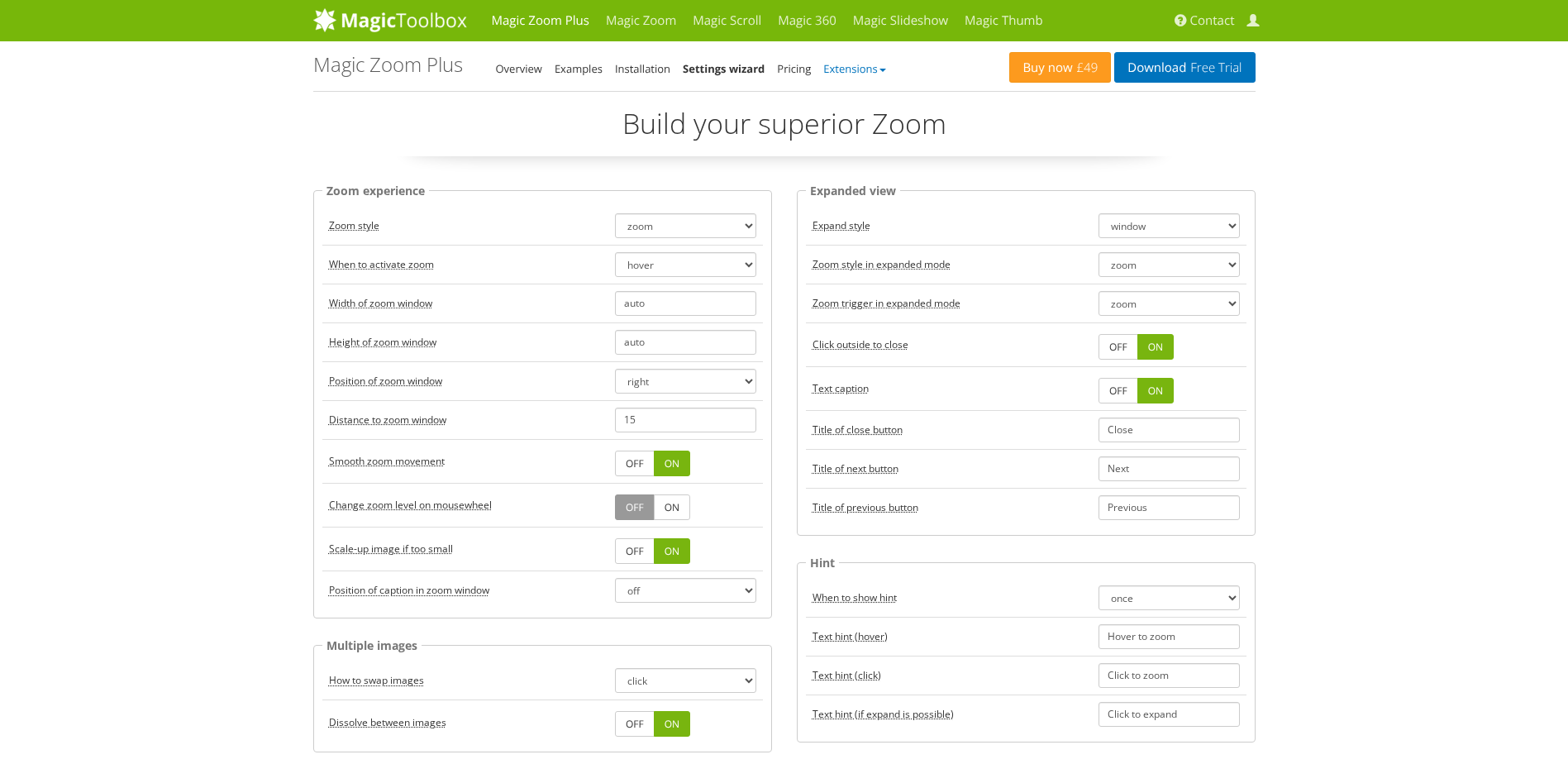
click at [843, 69] on link "Extensions" at bounding box center [854, 69] width 62 height 15
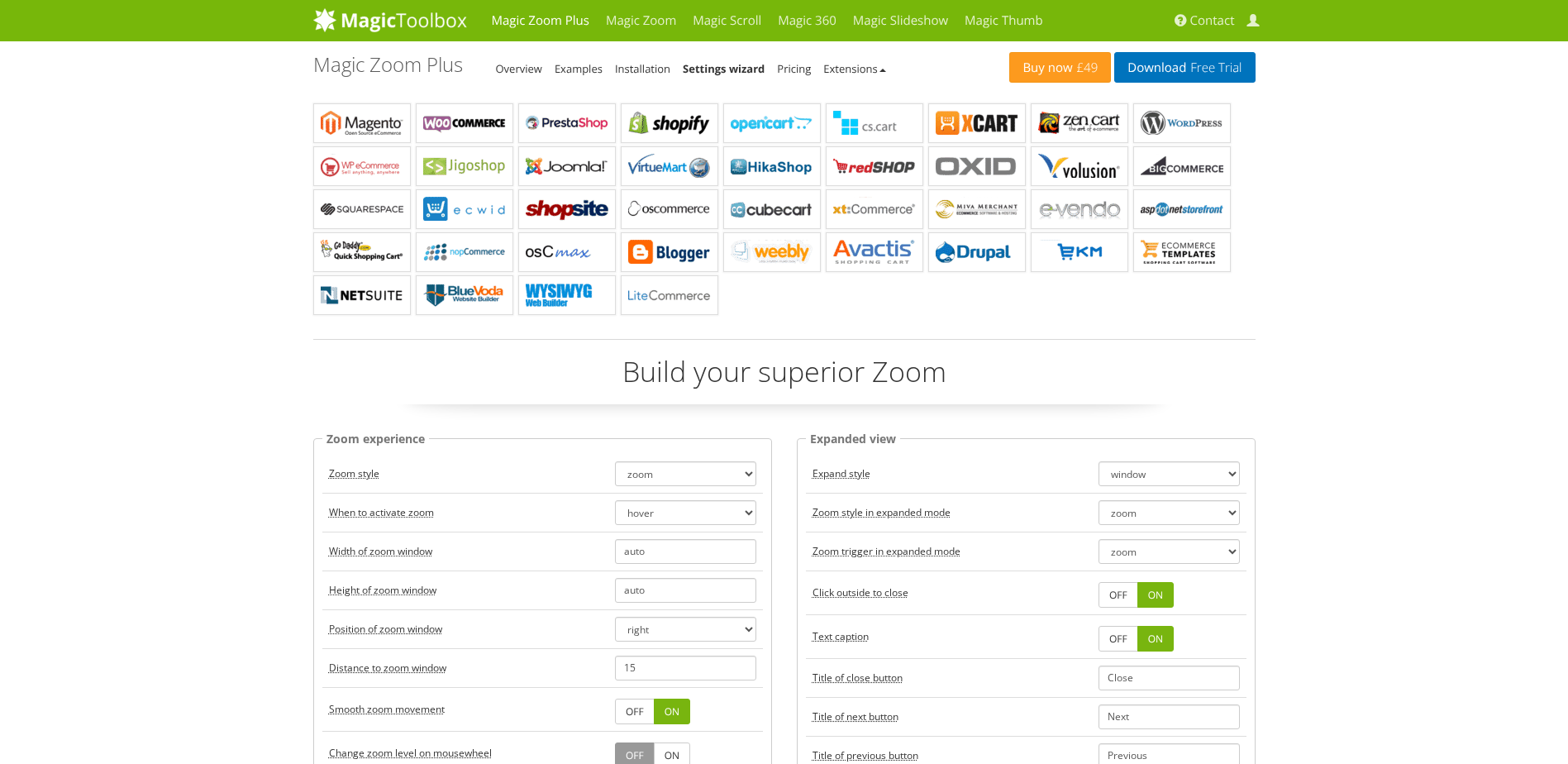
click at [709, 69] on link "Settings wizard" at bounding box center [724, 69] width 82 height 15
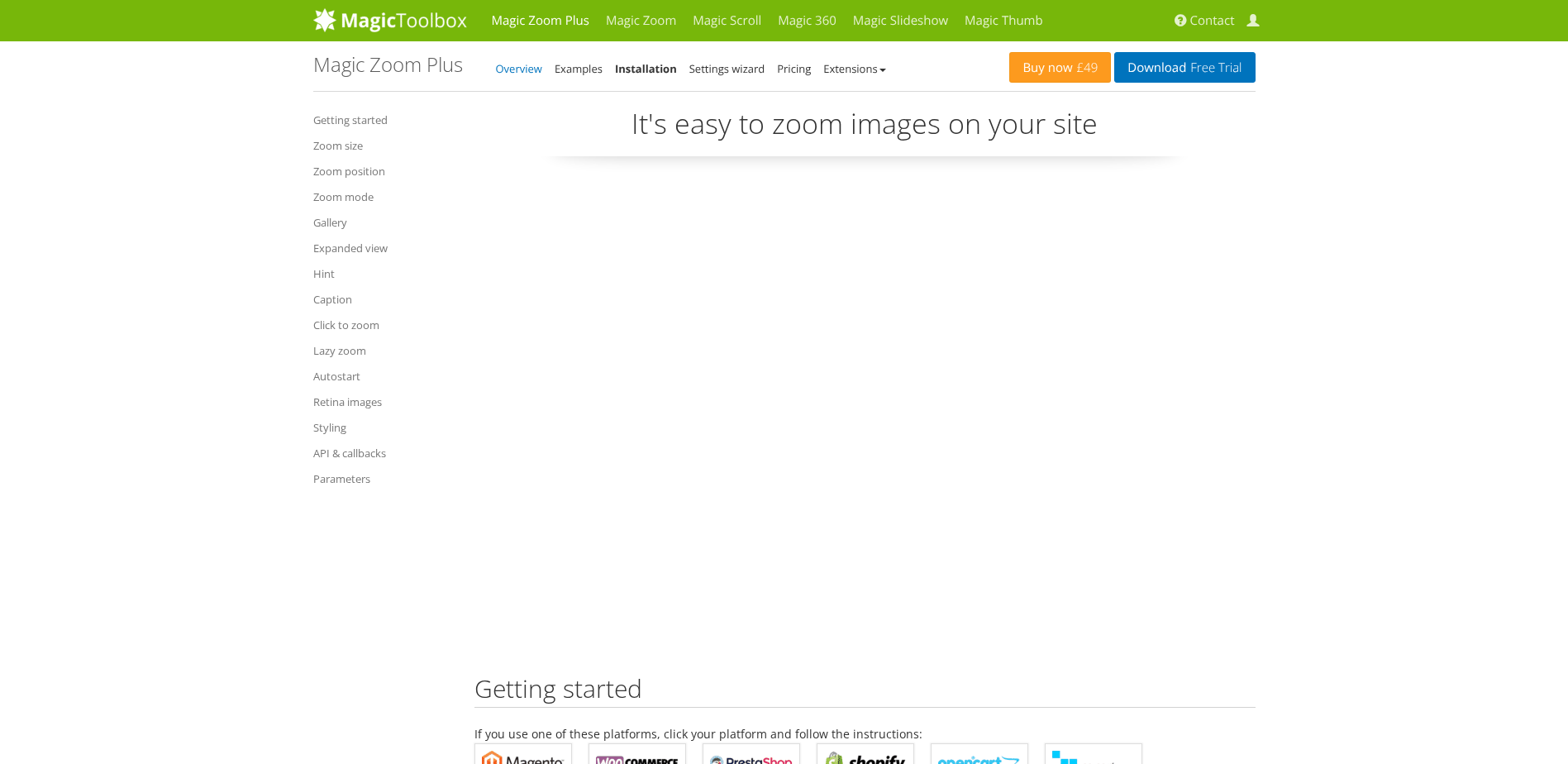
click at [522, 70] on link "Overview" at bounding box center [519, 69] width 47 height 15
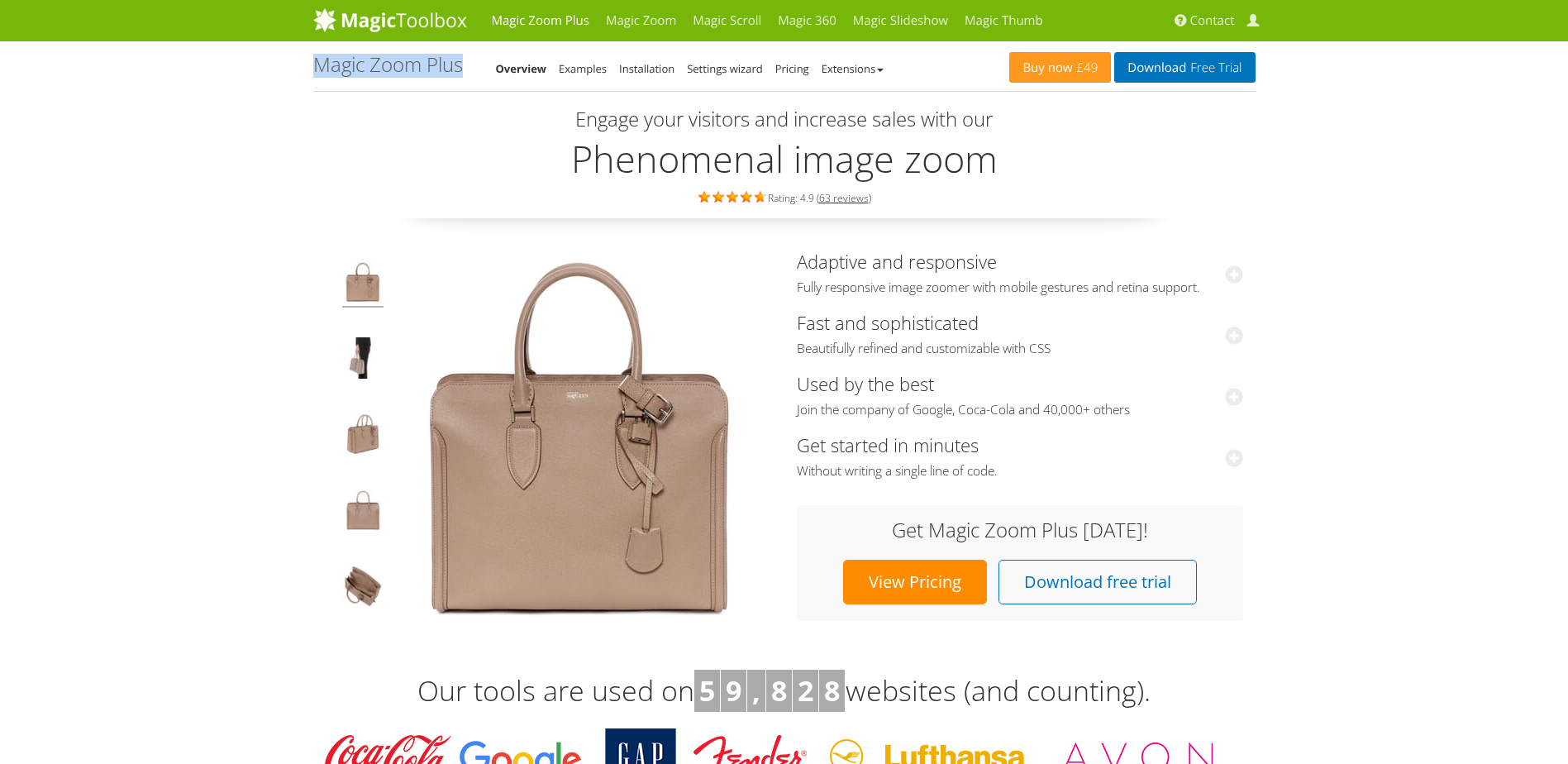
drag, startPoint x: 316, startPoint y: 65, endPoint x: 463, endPoint y: 69, distance: 147.1
click at [463, 69] on h1 "Magic Zoom Plus" at bounding box center [387, 64] width 149 height 22
copy h1 "Magic Zoom Plus"
